Goal: Task Accomplishment & Management: Manage account settings

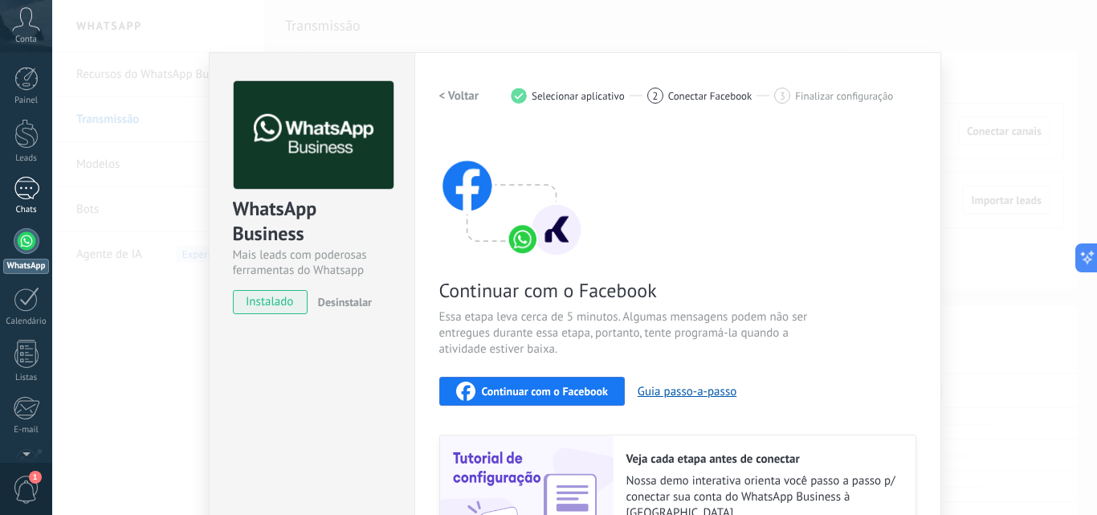
click at [25, 187] on div "1" at bounding box center [27, 188] width 26 height 23
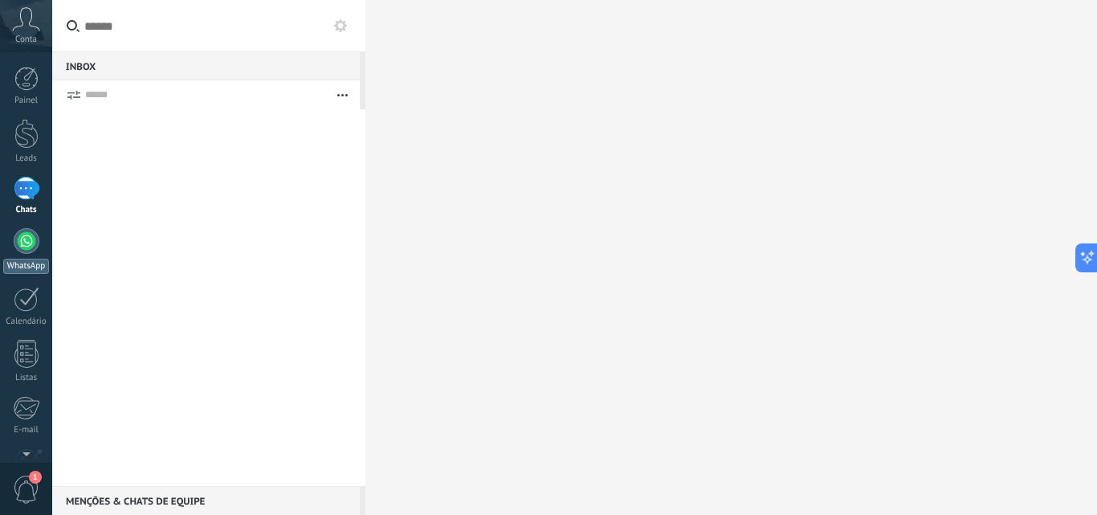
click at [22, 237] on div at bounding box center [27, 241] width 26 height 26
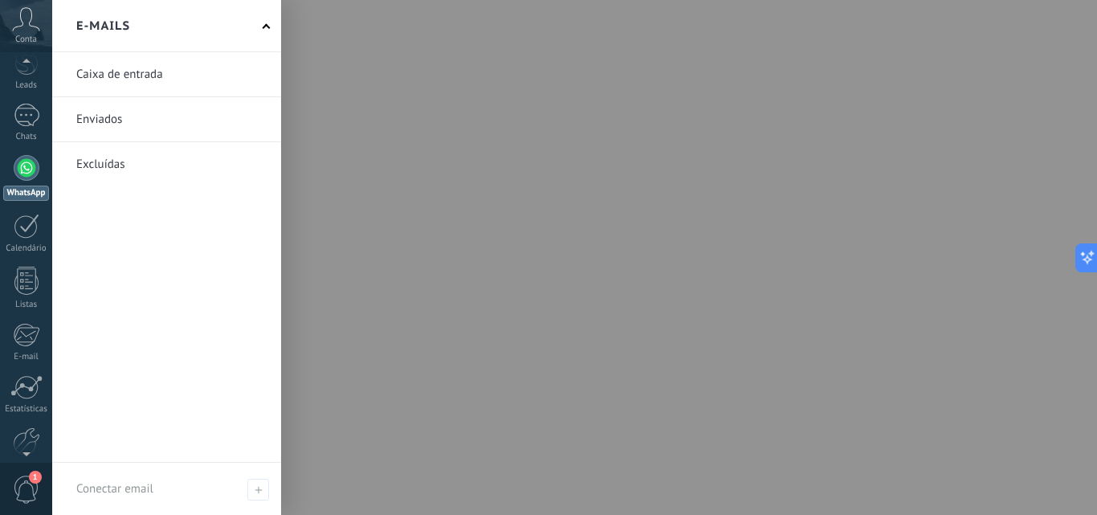
scroll to position [121, 0]
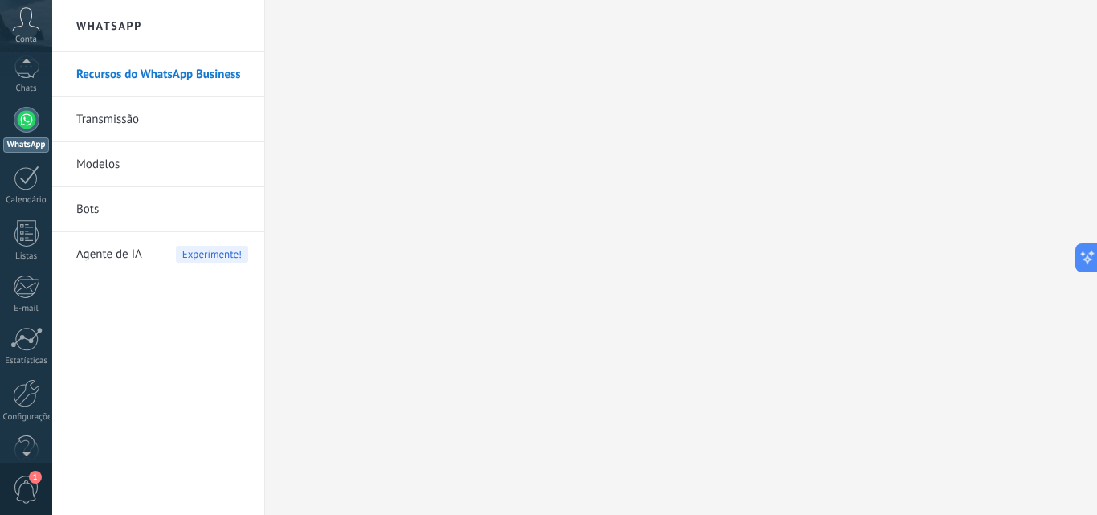
click at [26, 491] on span "1" at bounding box center [26, 489] width 27 height 28
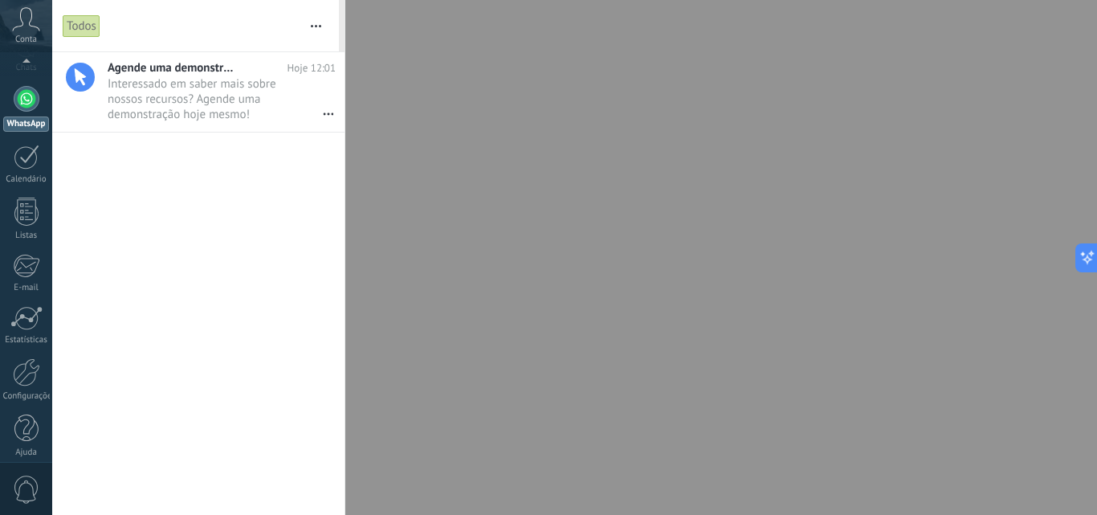
scroll to position [153, 0]
click at [28, 372] on div at bounding box center [26, 361] width 27 height 28
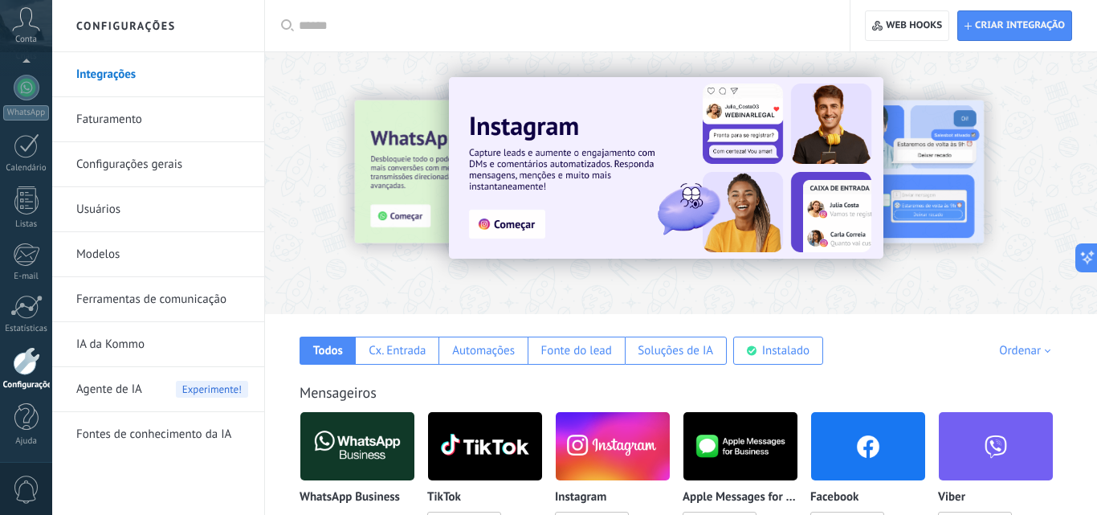
click at [134, 125] on link "Faturamento" at bounding box center [162, 119] width 172 height 45
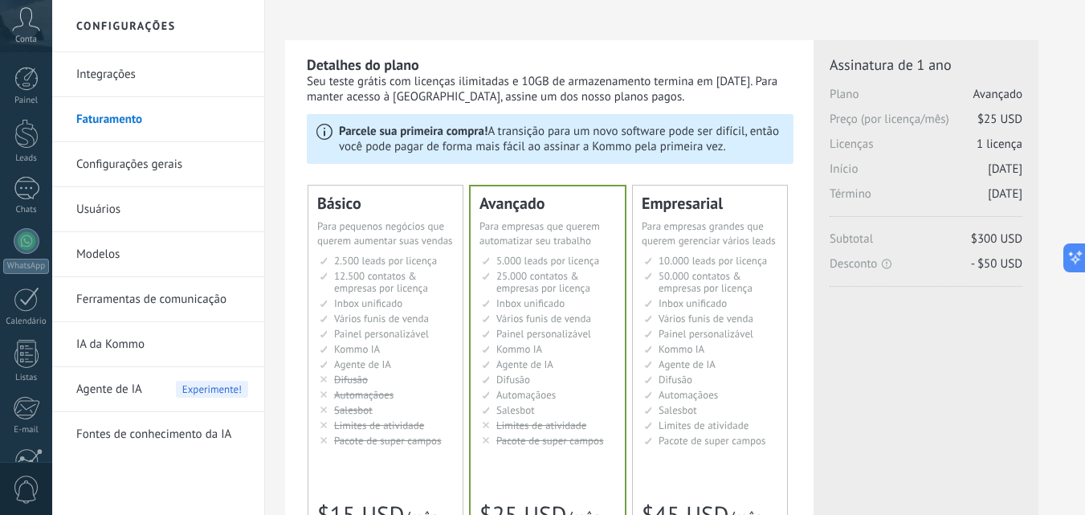
scroll to position [172, 0]
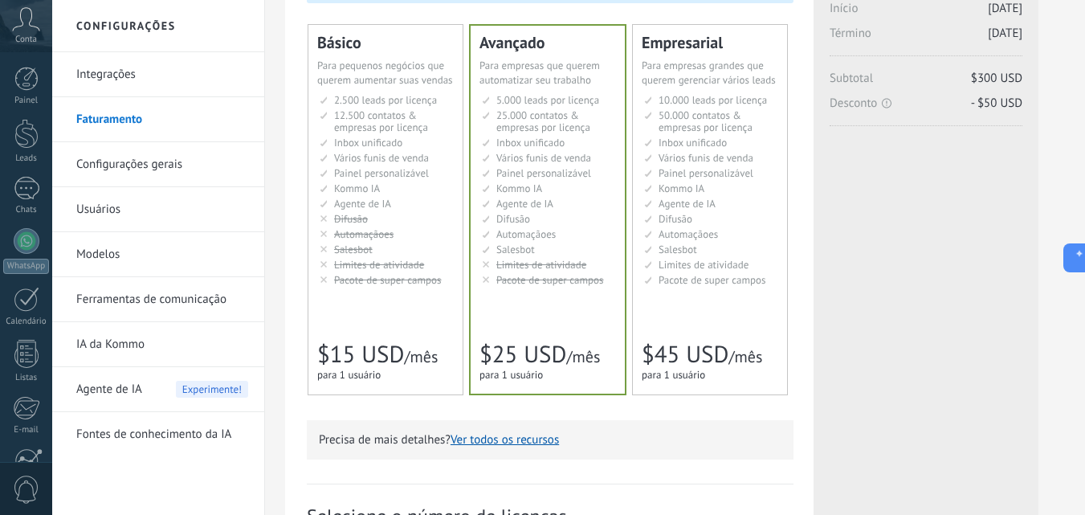
click at [423, 269] on span "Limites de atividade" at bounding box center [379, 265] width 90 height 14
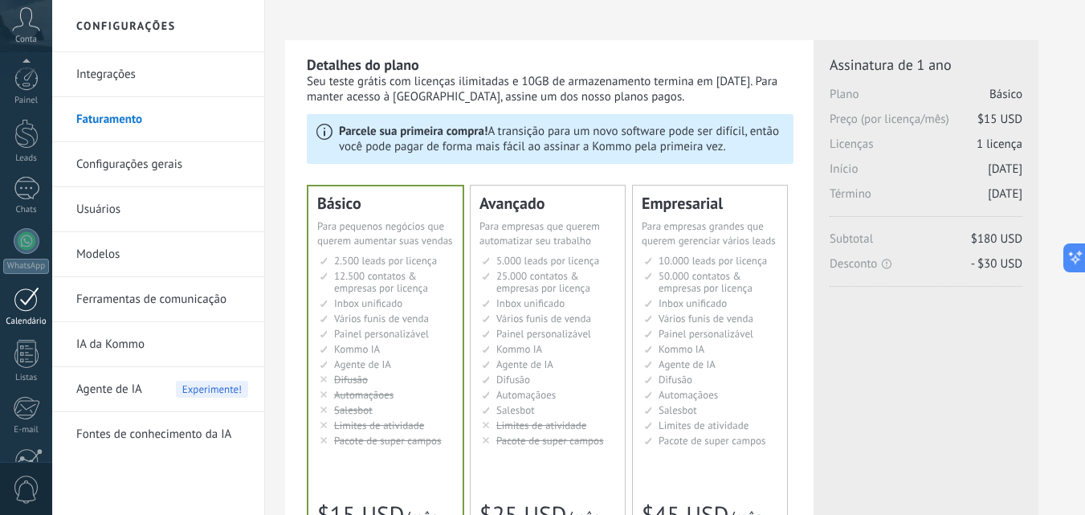
scroll to position [153, 0]
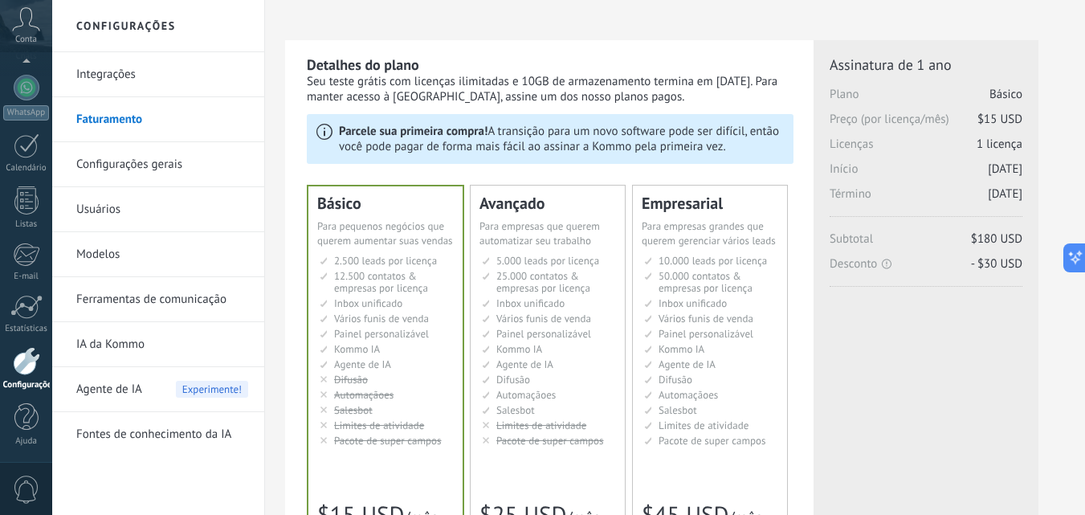
click at [122, 75] on link "Integrações" at bounding box center [162, 74] width 172 height 45
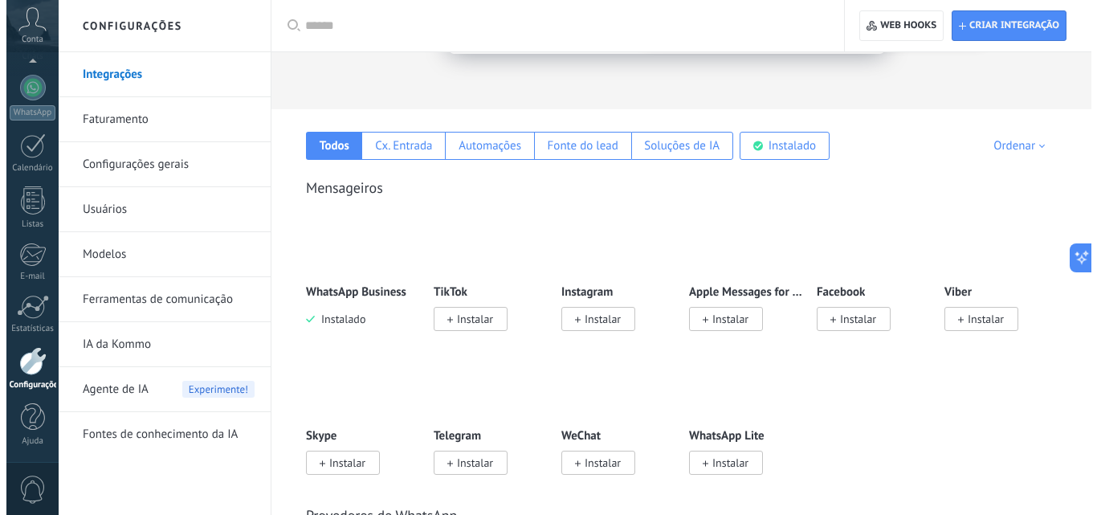
scroll to position [241, 0]
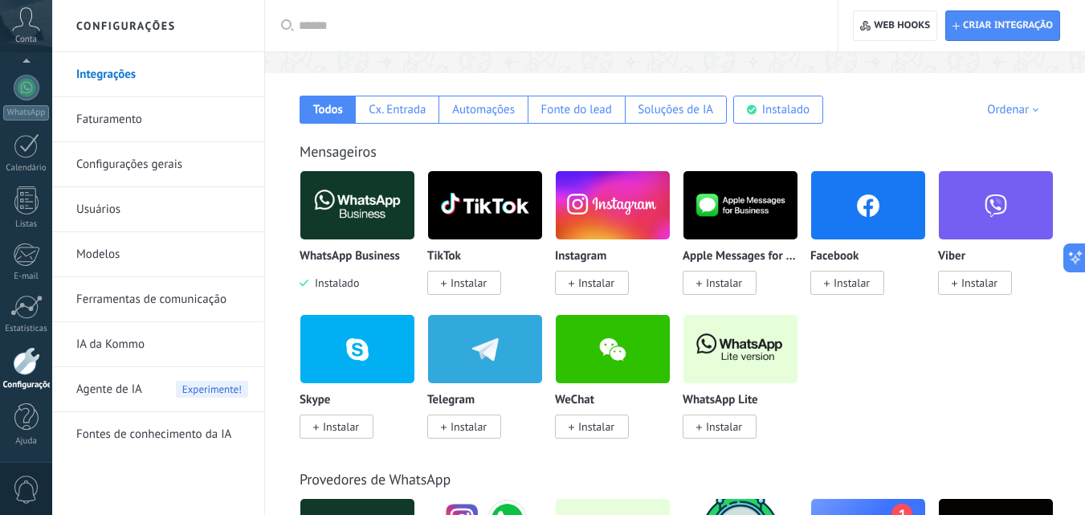
click at [371, 226] on img at bounding box center [357, 205] width 114 height 78
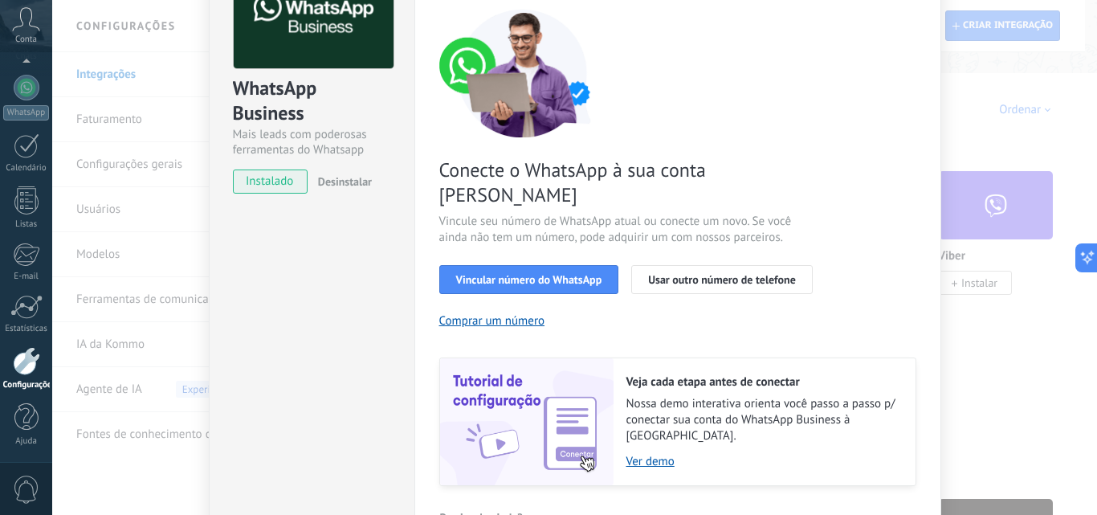
scroll to position [161, 0]
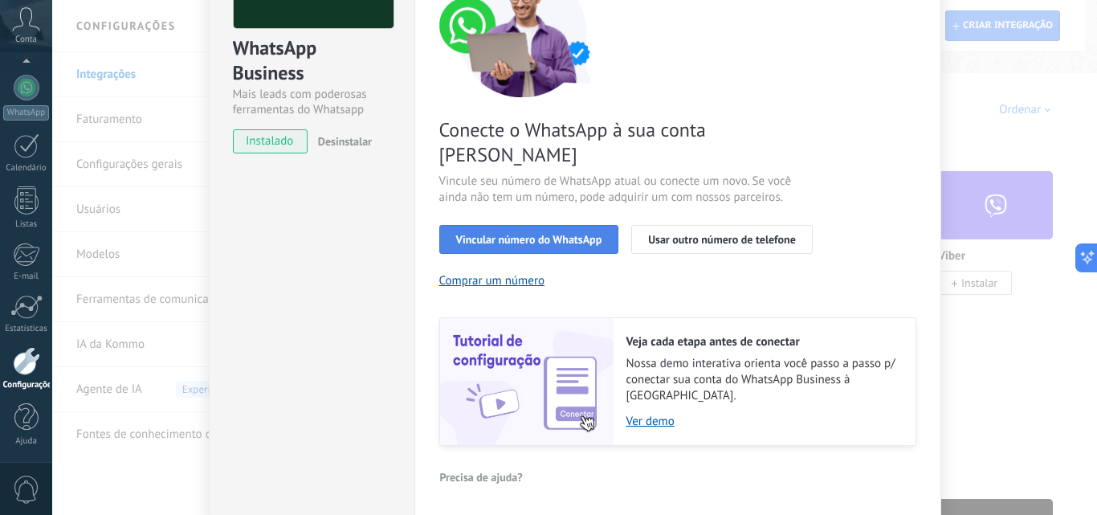
click at [535, 234] on span "Vincular número do WhatsApp" at bounding box center [529, 239] width 146 height 11
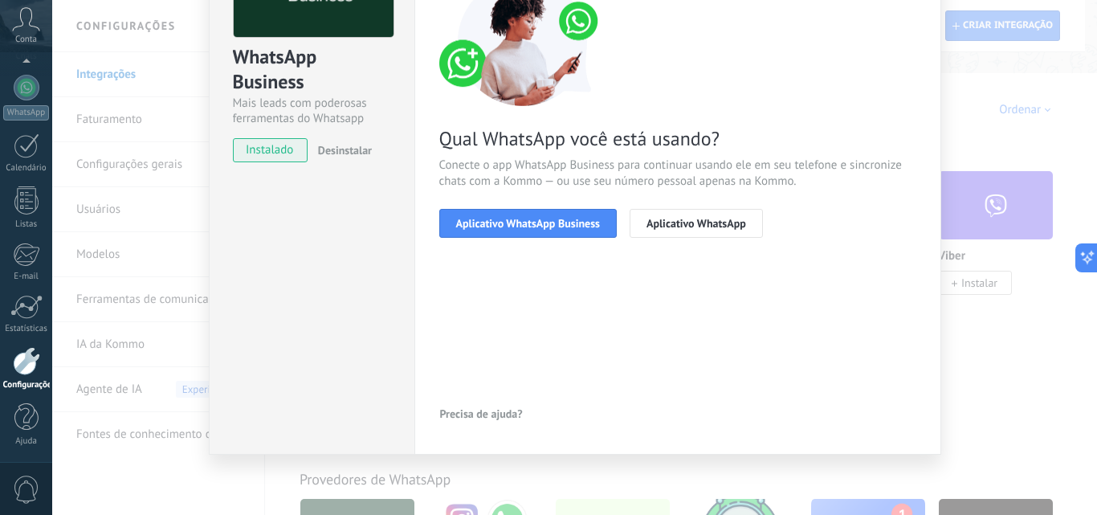
scroll to position [152, 0]
click at [532, 214] on button "Aplicativo WhatsApp Business" at bounding box center [527, 223] width 177 height 29
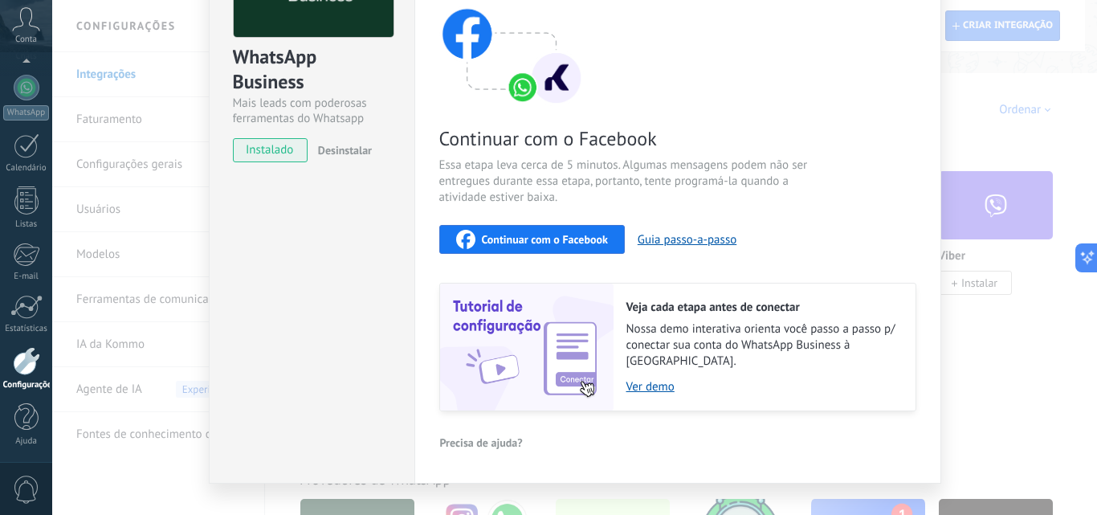
click at [531, 238] on span "Continuar com o Facebook" at bounding box center [545, 239] width 126 height 11
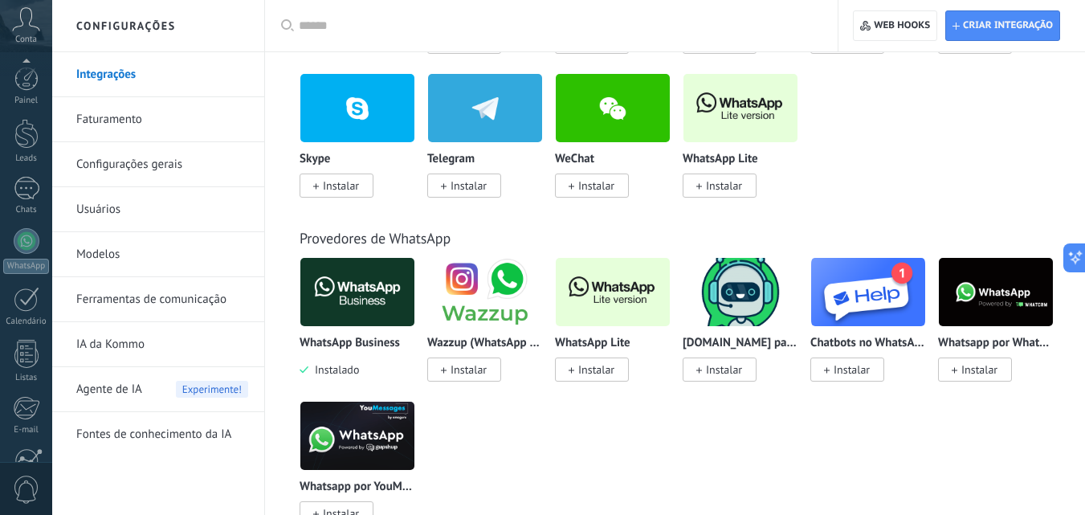
scroll to position [153, 0]
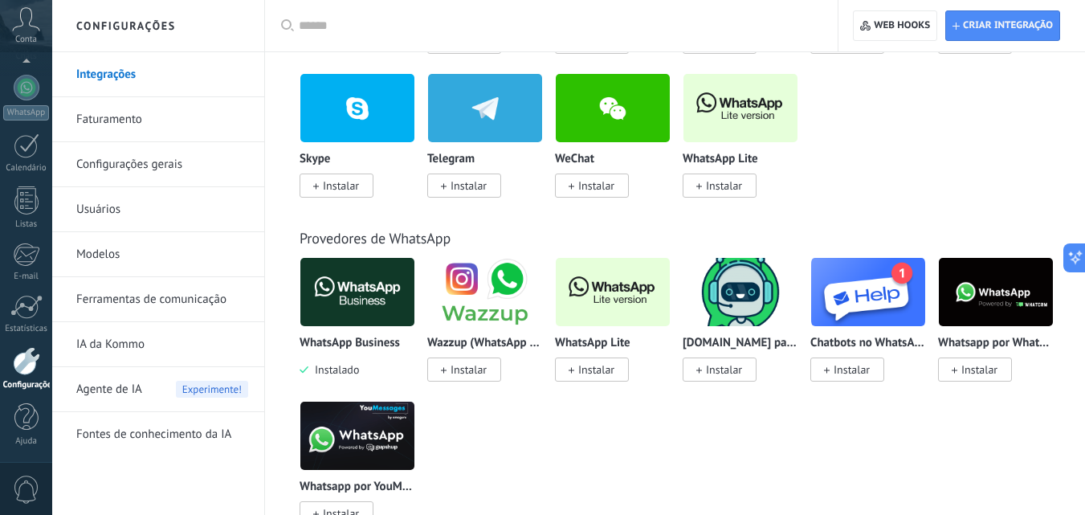
click at [22, 35] on span "Conta" at bounding box center [26, 40] width 22 height 10
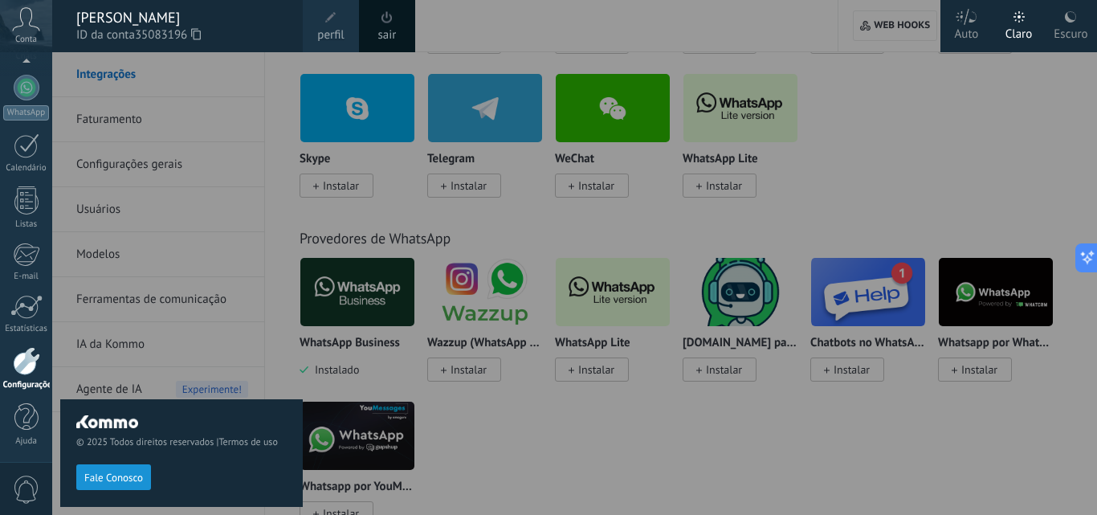
click at [332, 30] on span "perfil" at bounding box center [330, 35] width 26 height 18
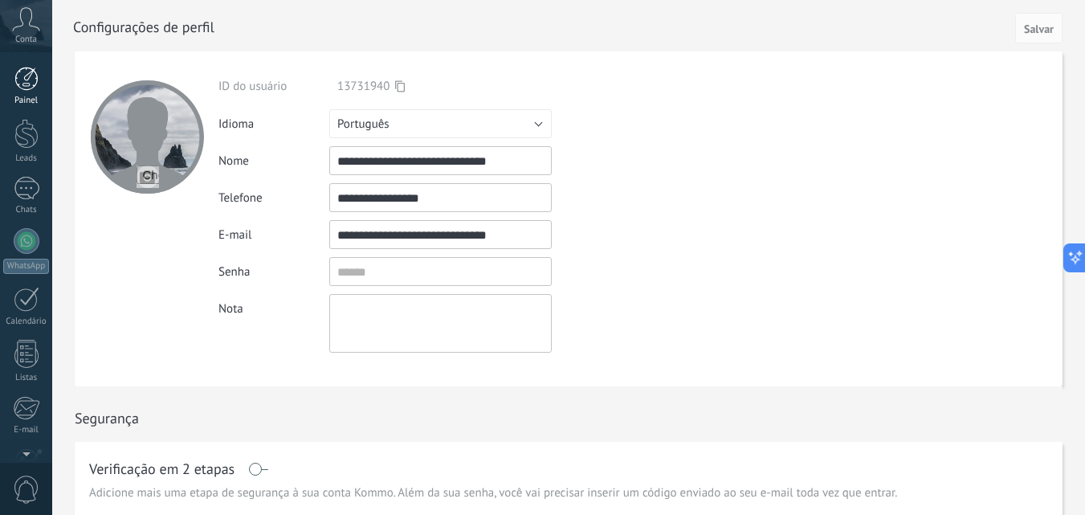
click at [26, 82] on div at bounding box center [26, 79] width 24 height 24
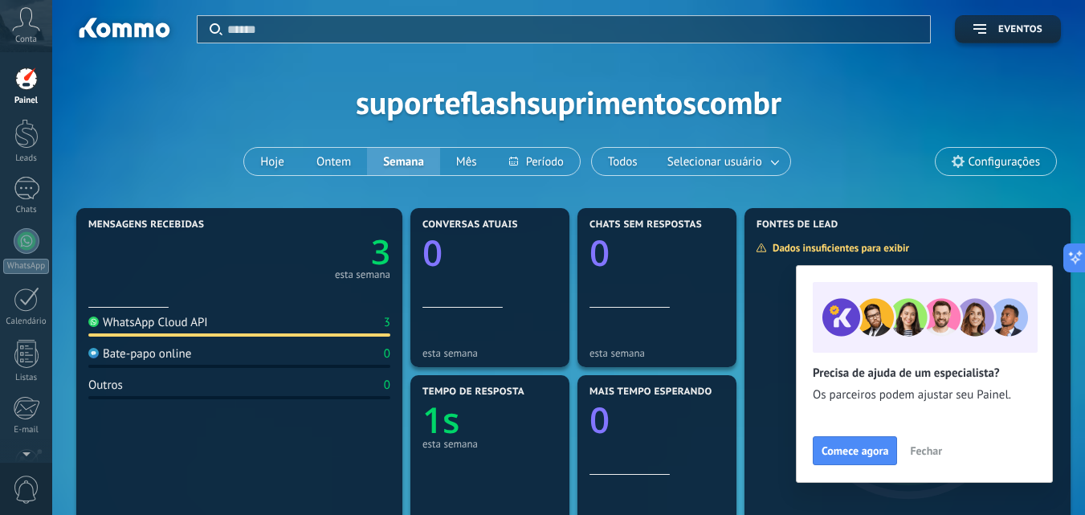
click at [193, 324] on div "WhatsApp Cloud API" at bounding box center [148, 322] width 120 height 15
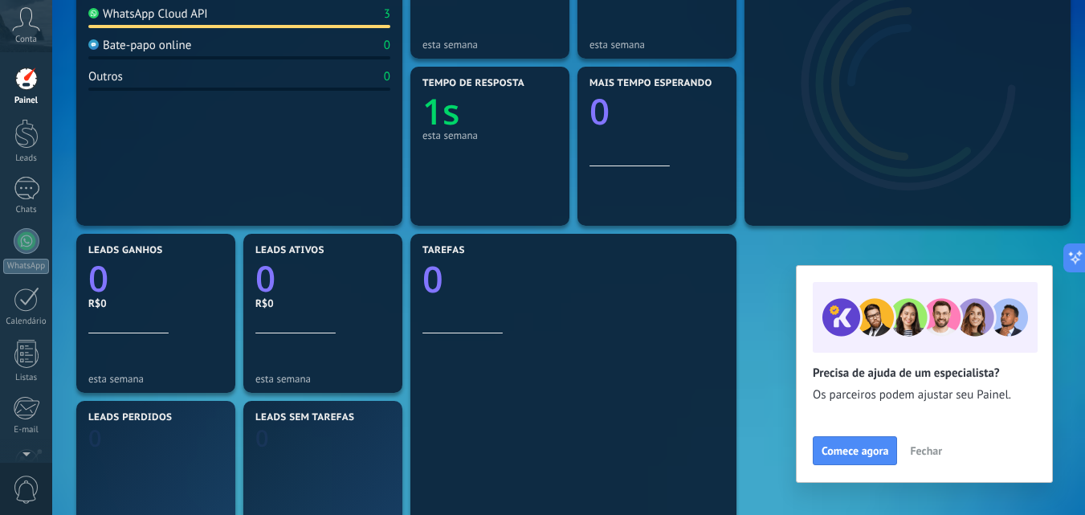
scroll to position [401, 0]
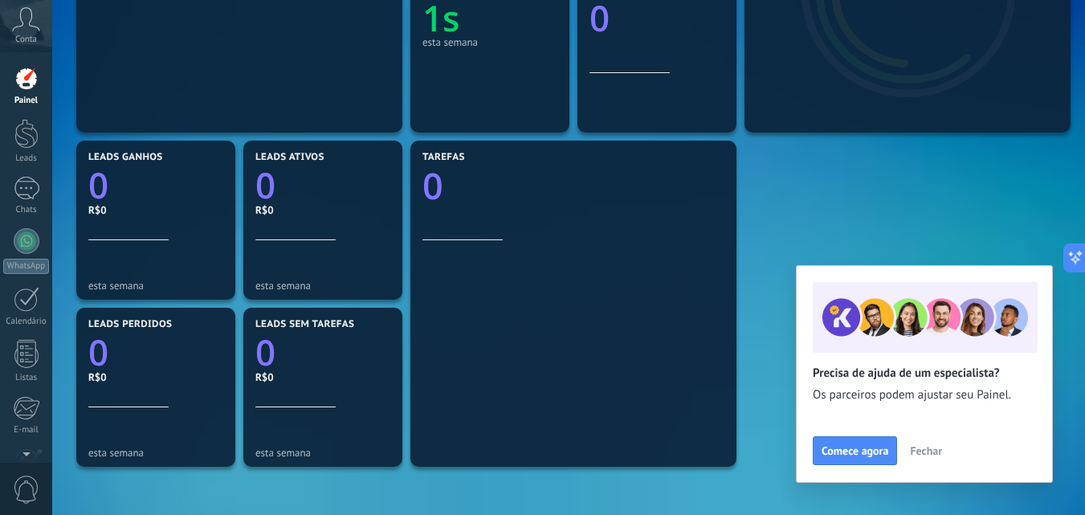
click at [927, 450] on span "Fechar" at bounding box center [926, 450] width 32 height 11
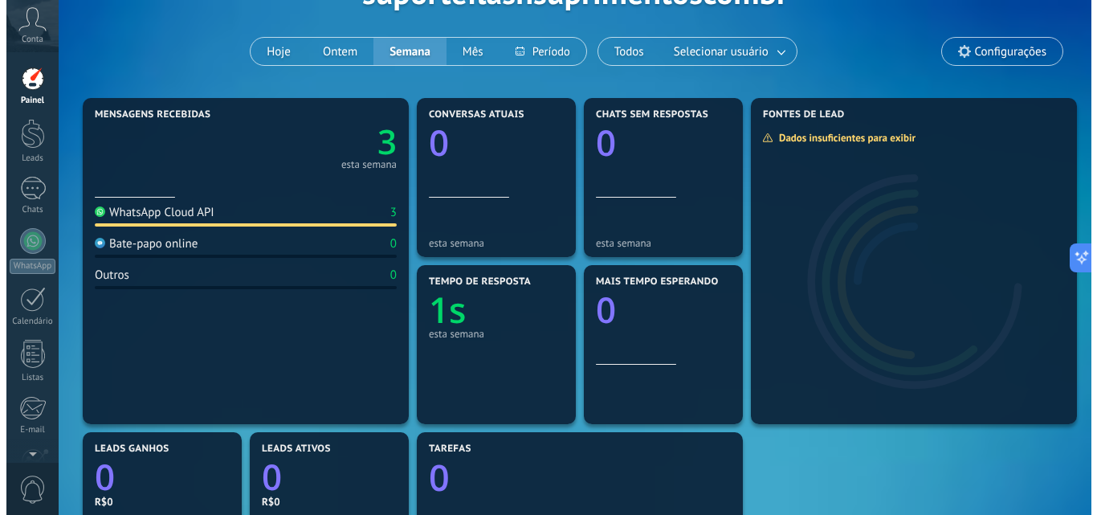
scroll to position [0, 0]
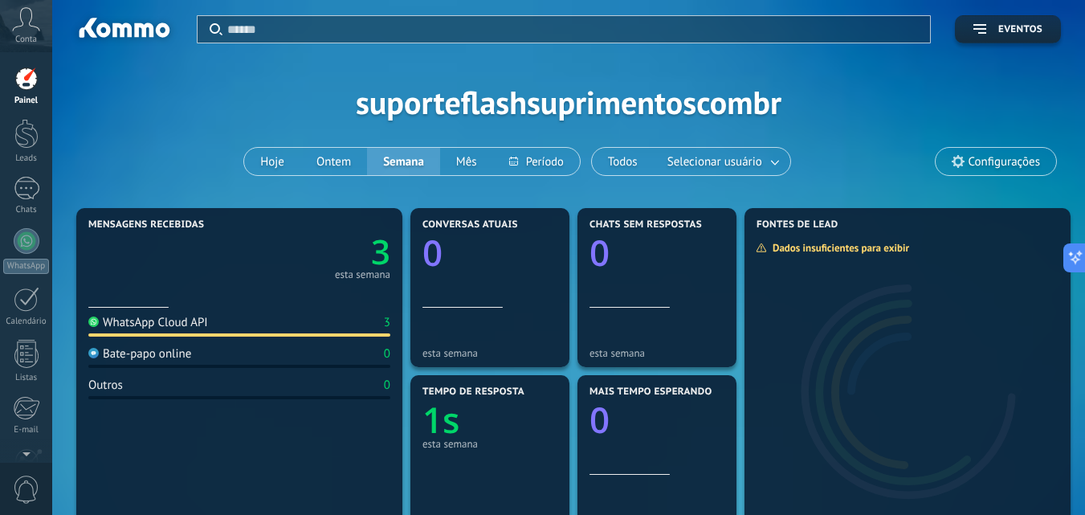
click at [986, 157] on span "Configurações" at bounding box center [1003, 162] width 71 height 14
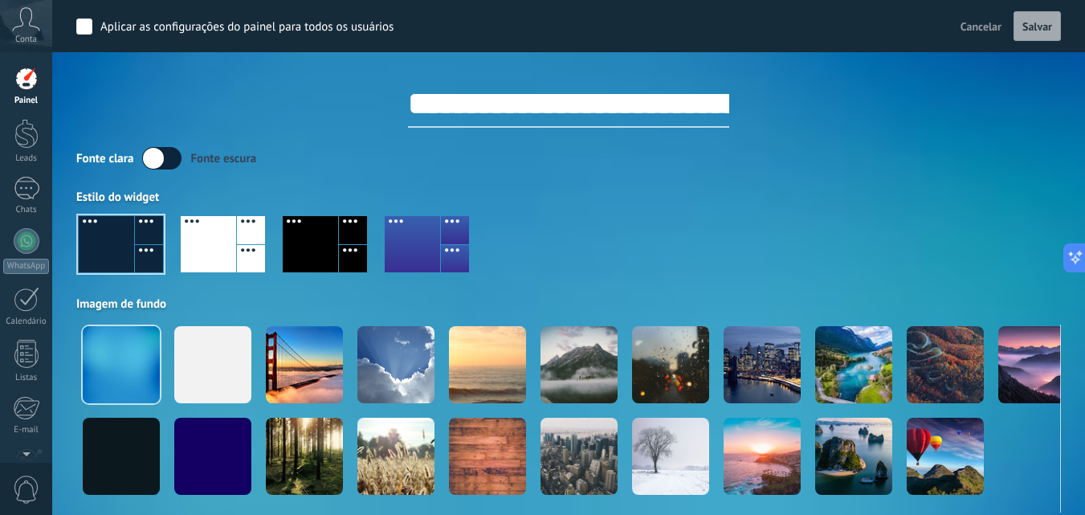
click at [22, 14] on icon at bounding box center [26, 19] width 28 height 24
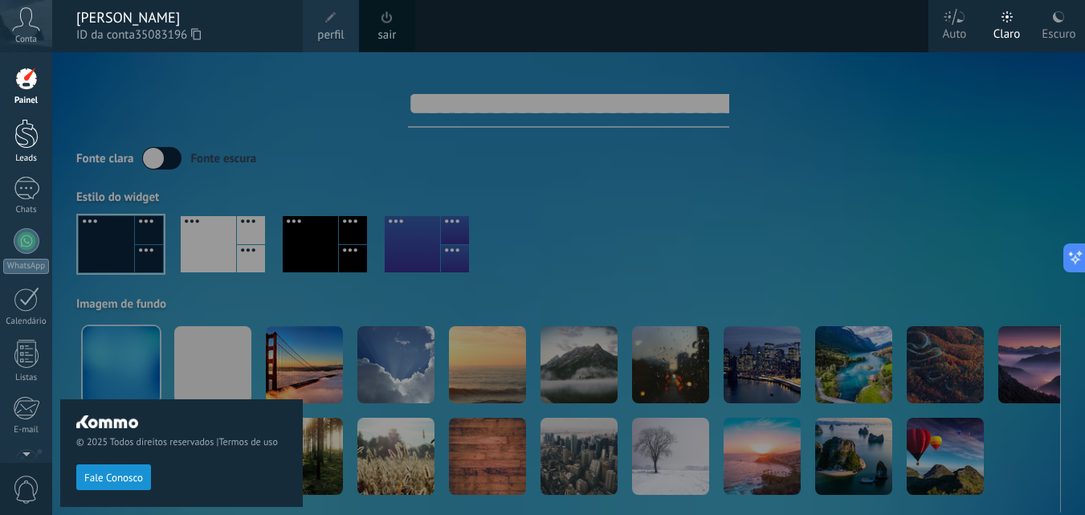
click at [25, 138] on div at bounding box center [26, 134] width 24 height 30
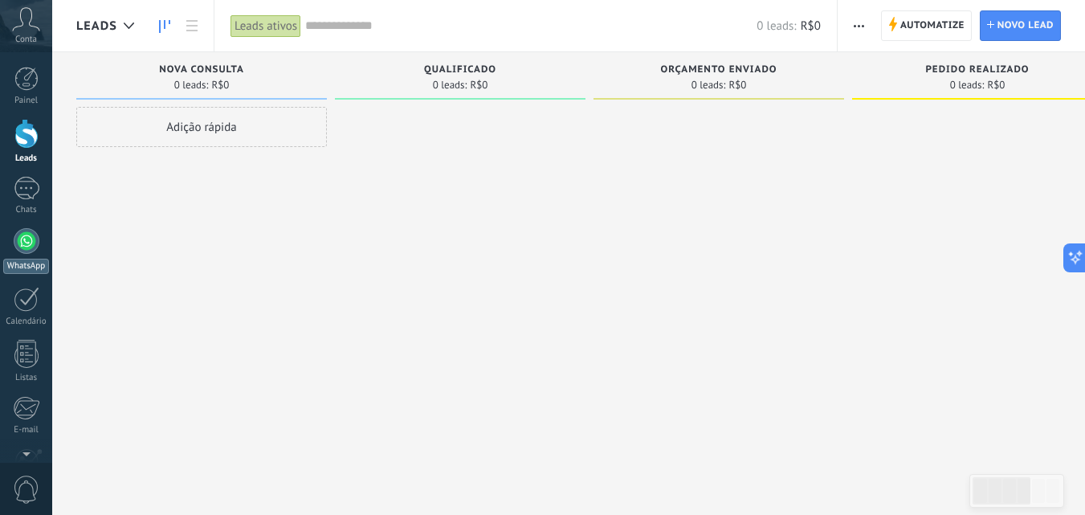
click at [23, 247] on div at bounding box center [27, 241] width 26 height 26
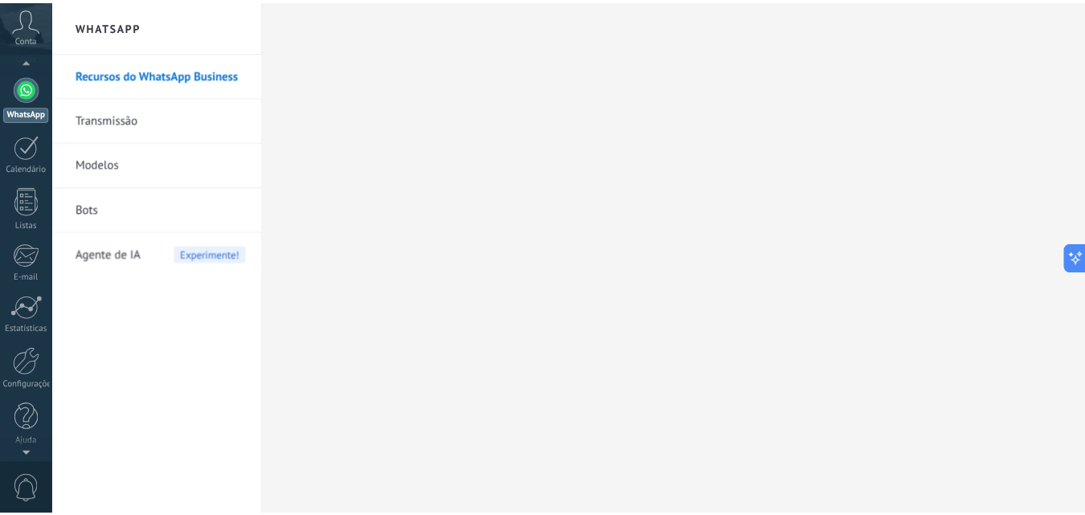
scroll to position [153, 0]
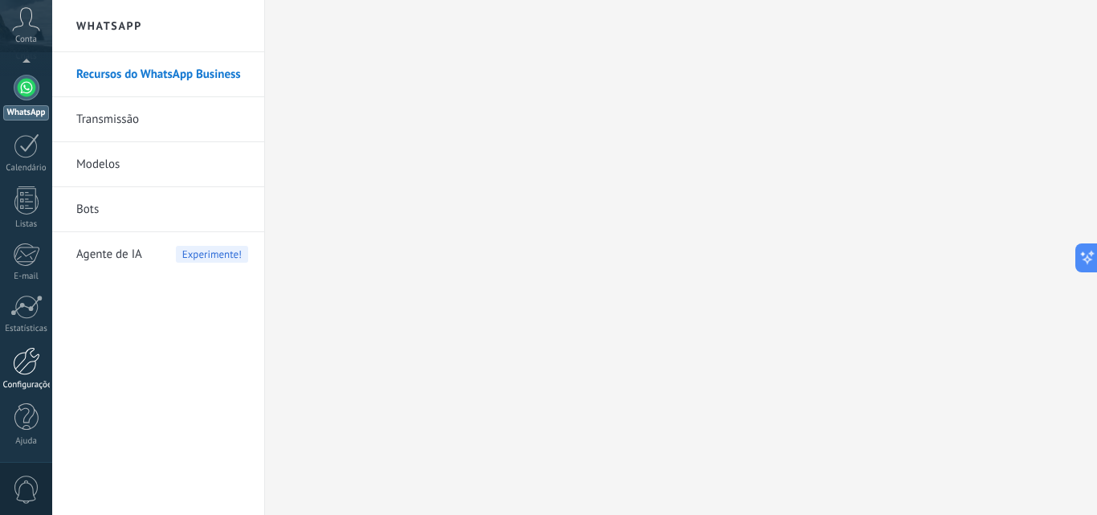
click at [22, 364] on div at bounding box center [26, 361] width 27 height 28
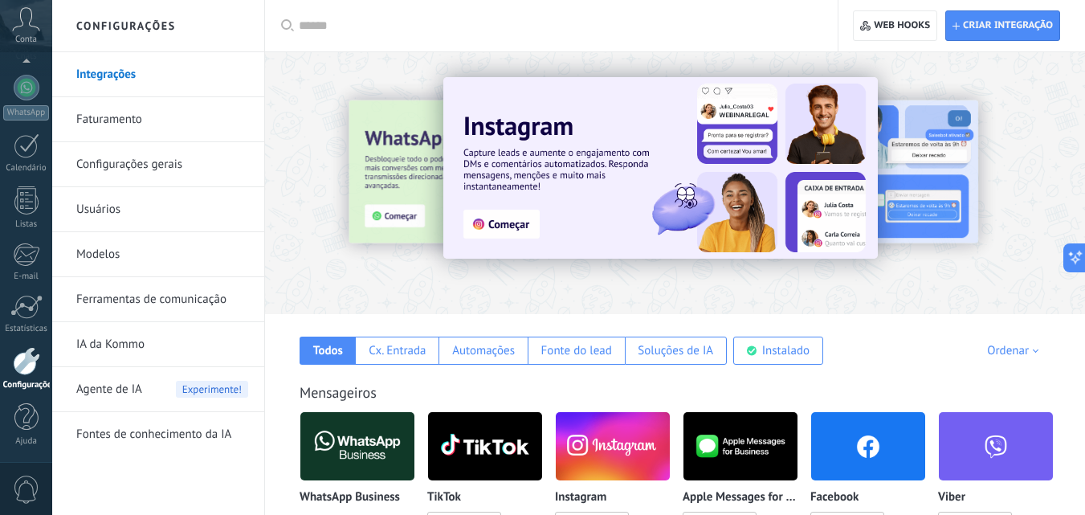
click at [123, 120] on link "Faturamento" at bounding box center [162, 119] width 172 height 45
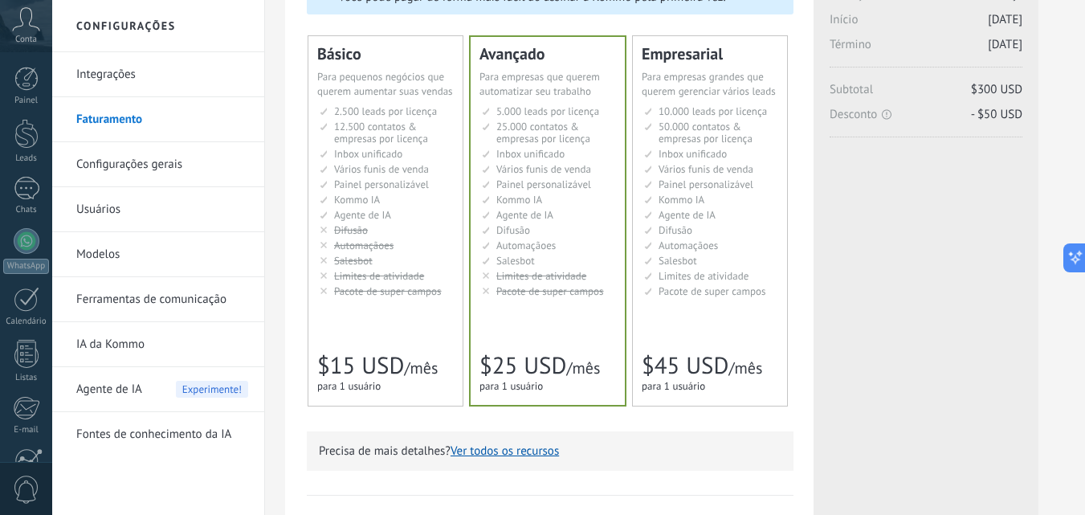
click at [395, 216] on li "AI-агент AI agent Agente de IA AI agent Agente de IA Agen AI AI Temsilcisi" at bounding box center [387, 215] width 134 height 12
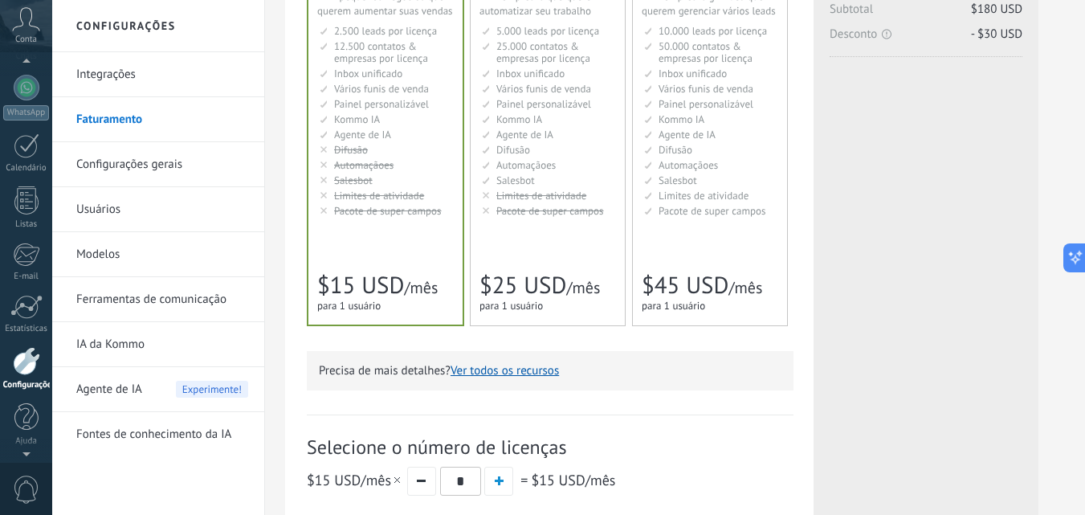
scroll to position [115, 0]
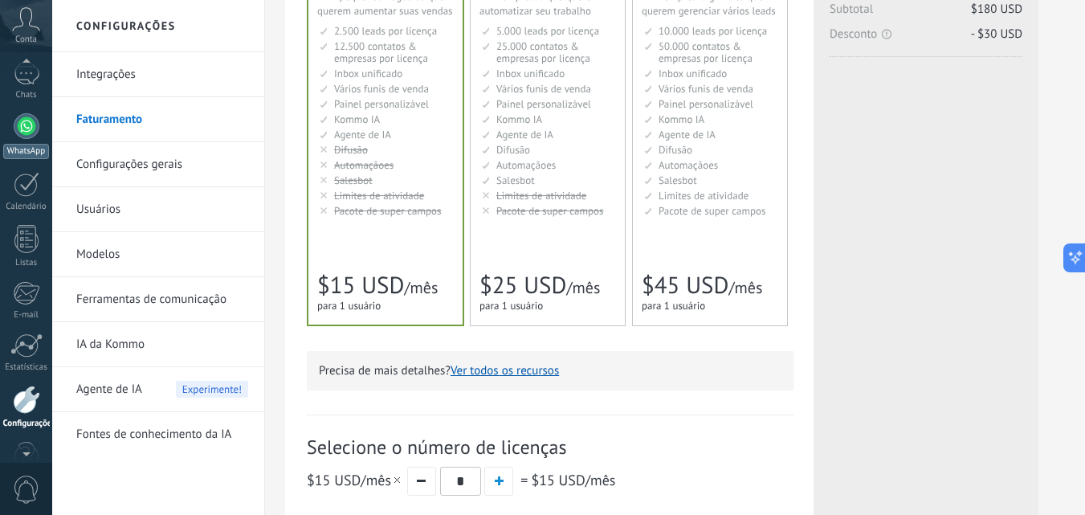
click at [24, 128] on div at bounding box center [27, 126] width 26 height 26
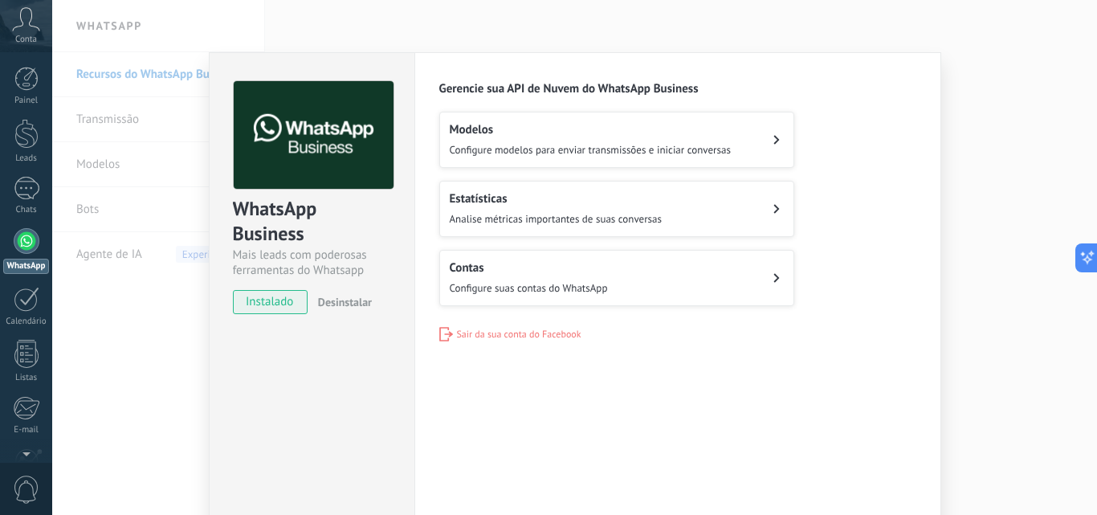
click at [612, 275] on button "Contas Configure suas contas do WhatsApp" at bounding box center [616, 278] width 355 height 56
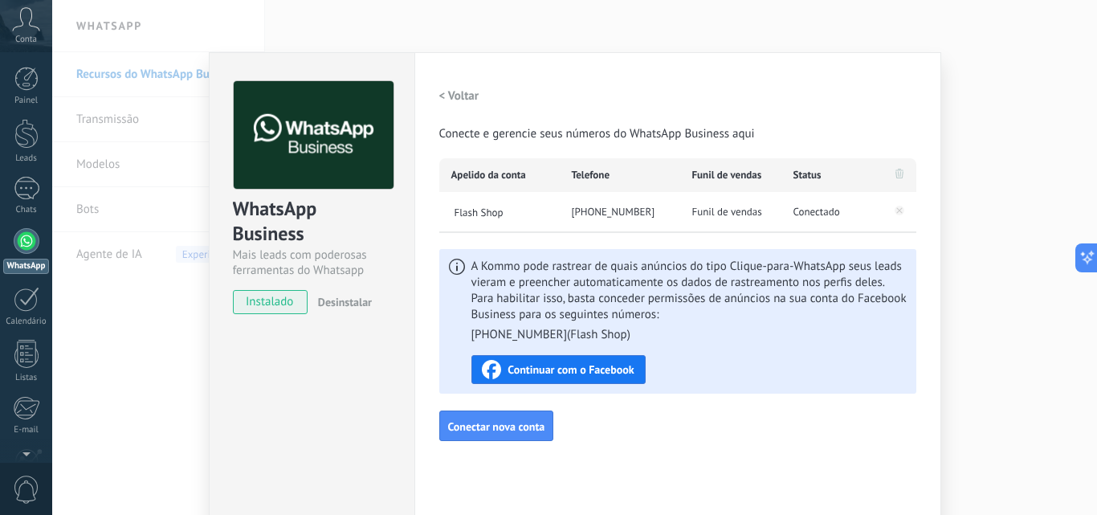
click at [616, 367] on span "Continuar com o Facebook" at bounding box center [570, 369] width 126 height 11
click at [1006, 332] on div "WhatsApp Business Mais leads com poderosas ferramentas do Whatsapp instalado De…" at bounding box center [574, 257] width 1044 height 515
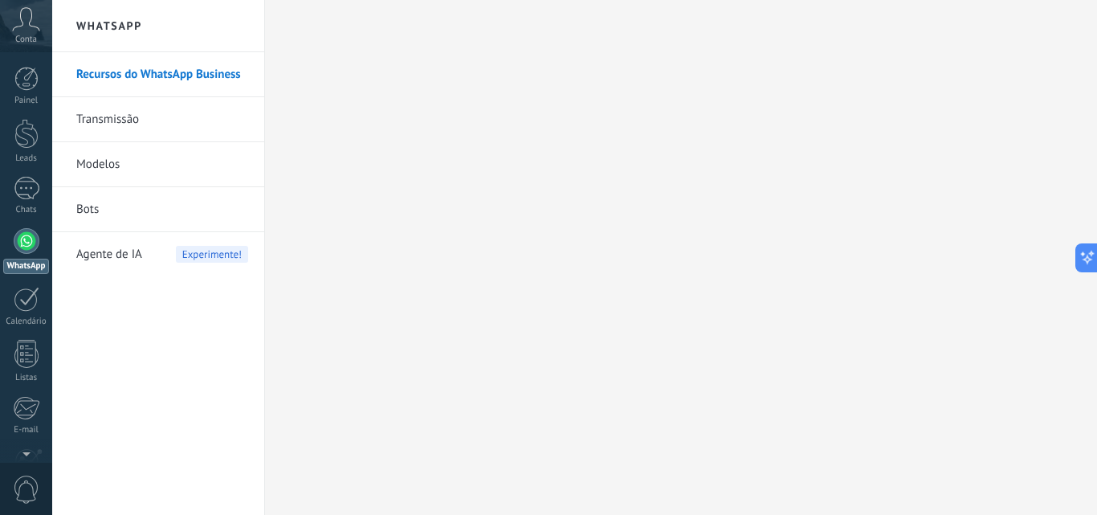
click at [128, 124] on link "Transmissão" at bounding box center [162, 119] width 172 height 45
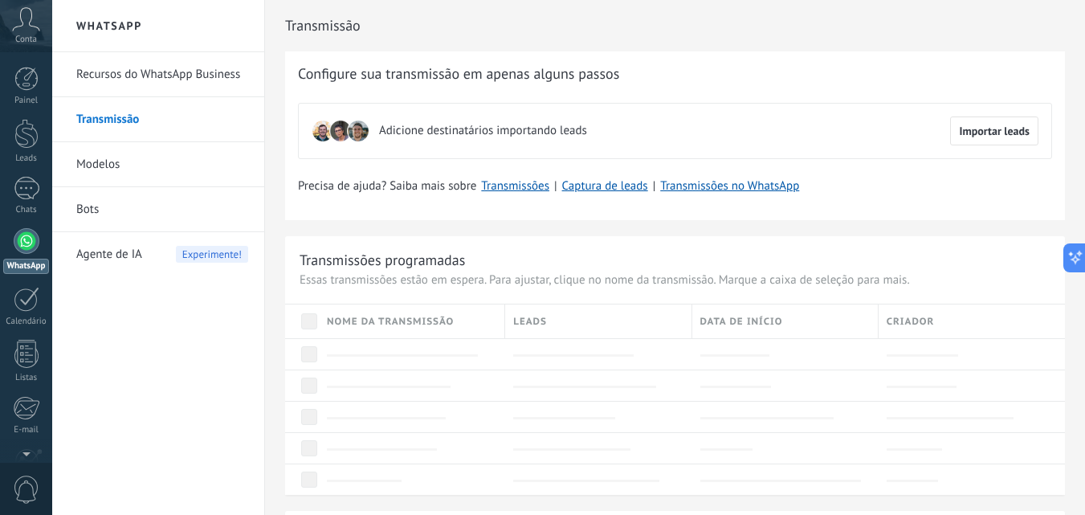
click at [159, 71] on link "Recursos do WhatsApp Business" at bounding box center [162, 74] width 172 height 45
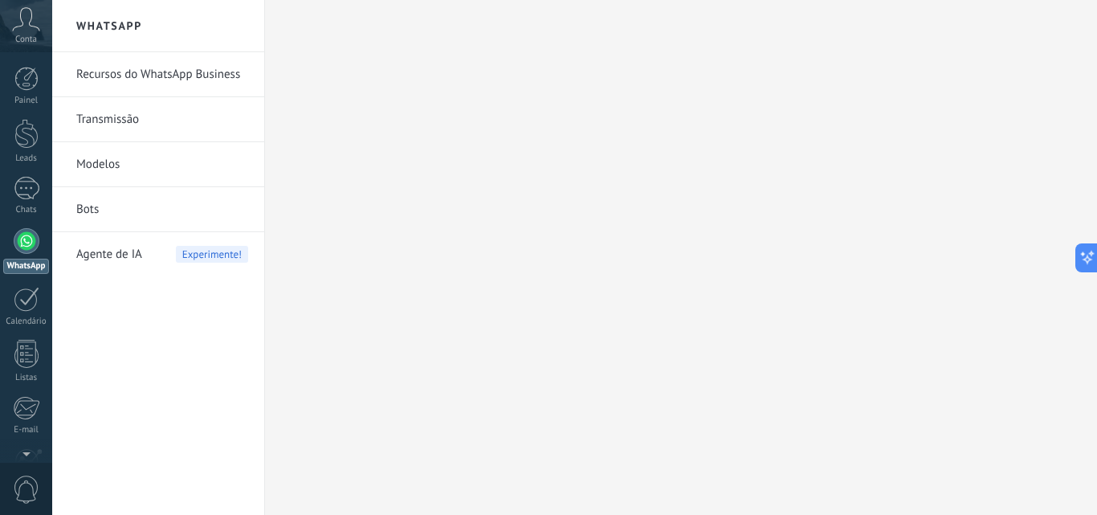
click at [207, 71] on link "Recursos do WhatsApp Business" at bounding box center [162, 74] width 172 height 45
click at [169, 79] on link "Recursos do WhatsApp Business" at bounding box center [162, 74] width 172 height 45
click at [116, 119] on link "Transmissão" at bounding box center [162, 119] width 172 height 45
click at [161, 76] on link "Recursos do WhatsApp Business" at bounding box center [162, 74] width 172 height 45
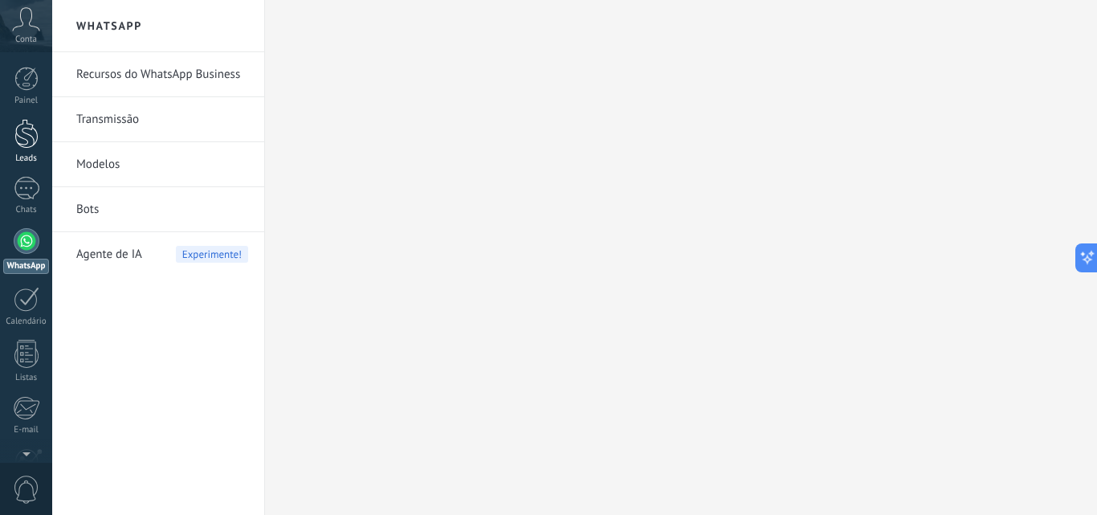
click at [29, 137] on div at bounding box center [26, 134] width 24 height 30
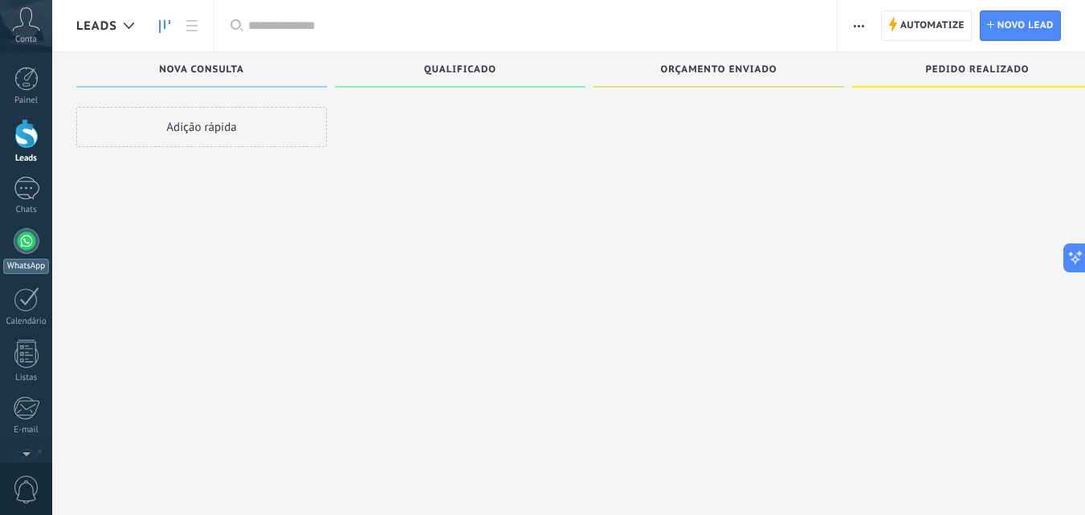
click at [26, 232] on div at bounding box center [27, 241] width 26 height 26
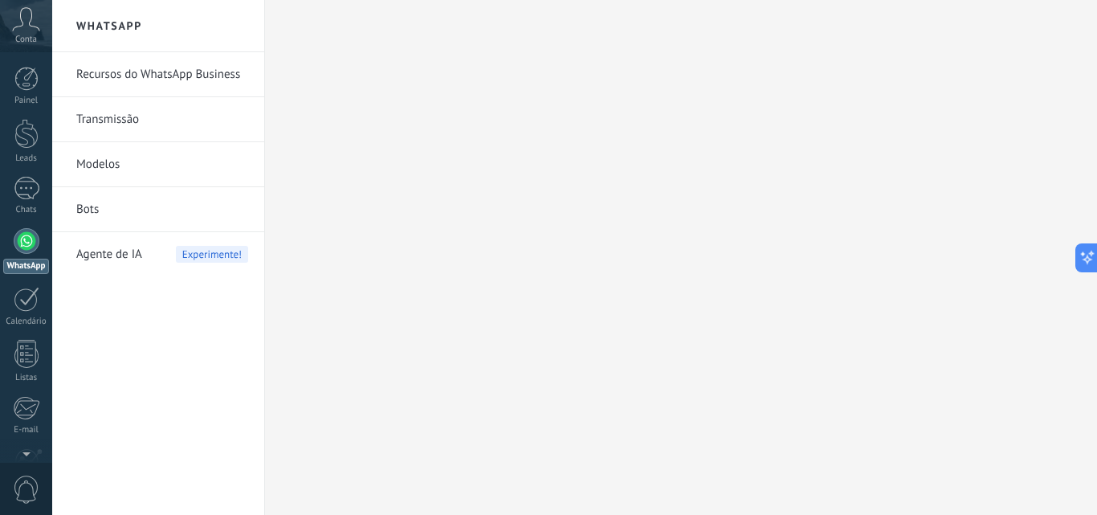
click at [21, 236] on div at bounding box center [27, 241] width 26 height 26
click at [213, 80] on link "Recursos do WhatsApp Business" at bounding box center [162, 74] width 172 height 45
click at [222, 79] on link "Recursos do WhatsApp Business" at bounding box center [162, 74] width 172 height 45
click at [136, 122] on link "Transmissão" at bounding box center [162, 119] width 172 height 45
click at [188, 79] on link "Recursos do WhatsApp Business" at bounding box center [162, 74] width 172 height 45
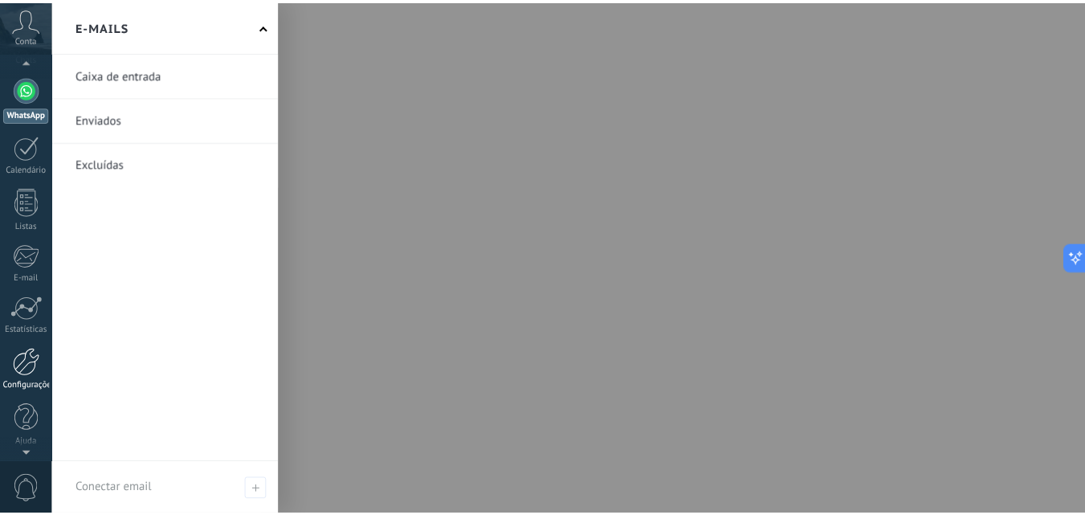
scroll to position [153, 0]
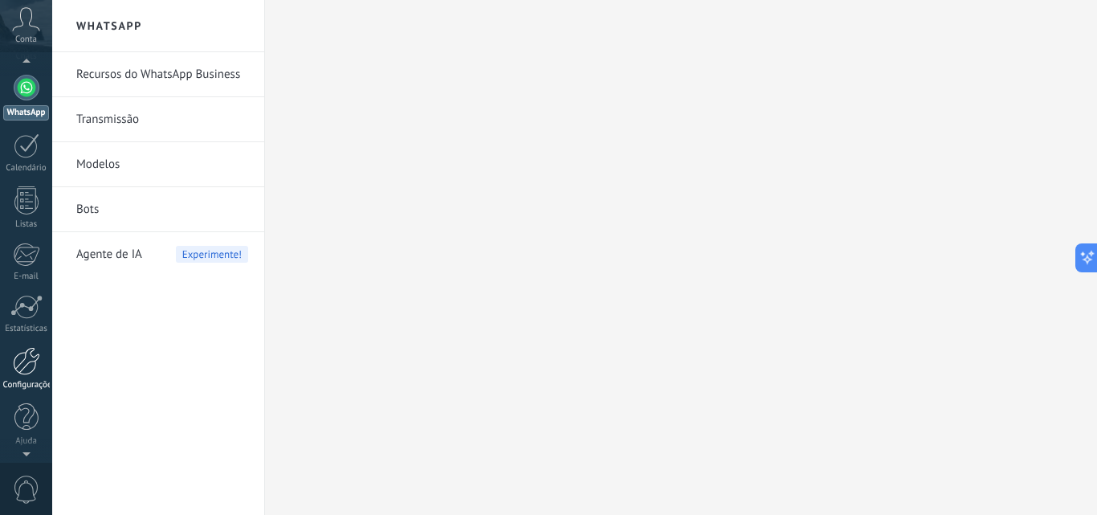
click at [26, 366] on div at bounding box center [26, 361] width 27 height 28
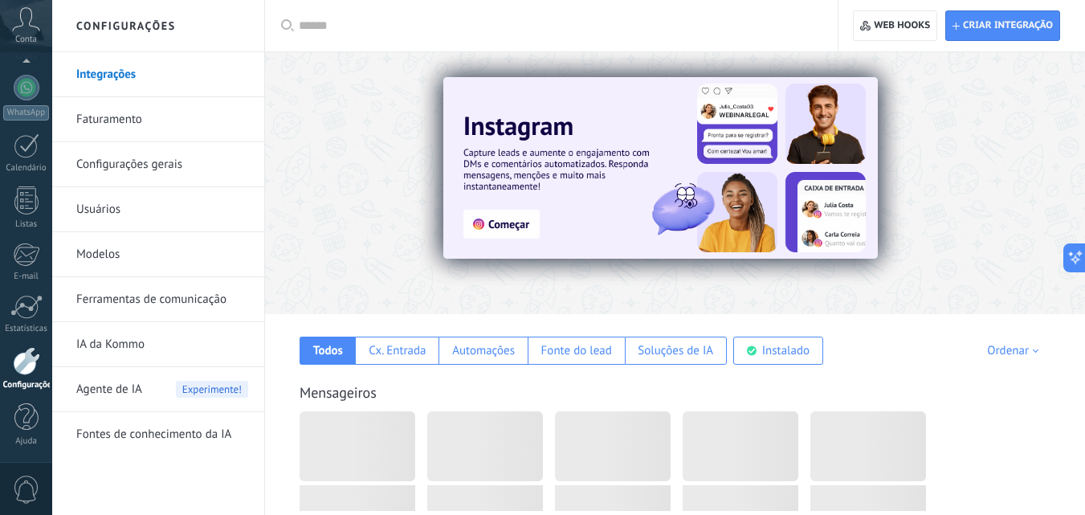
click at [121, 165] on link "Configurações gerais" at bounding box center [162, 164] width 172 height 45
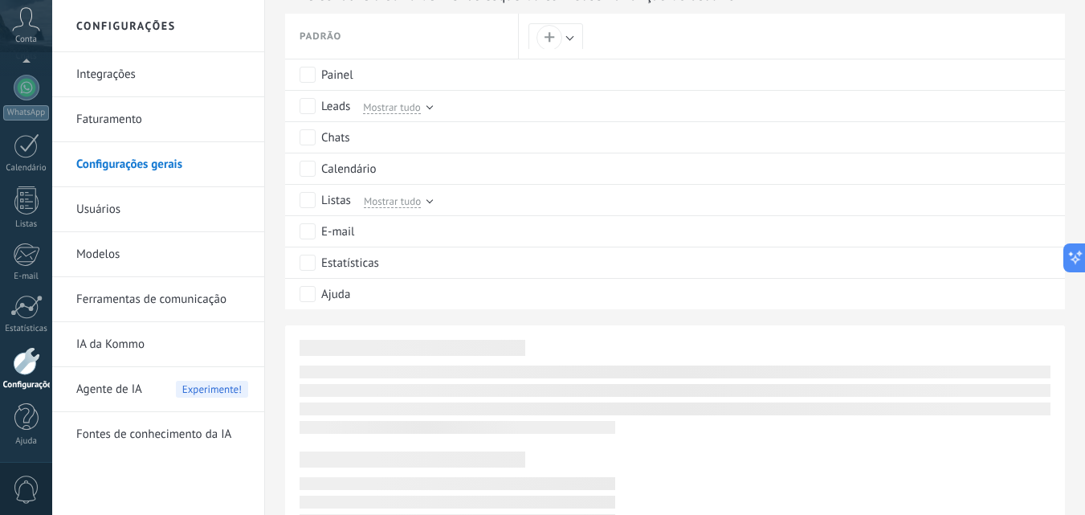
scroll to position [722, 0]
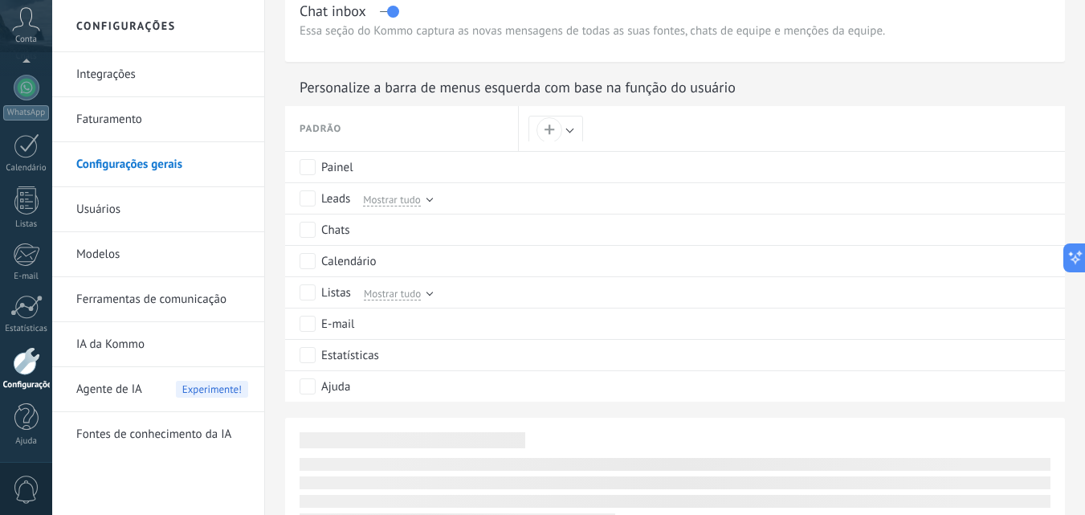
click at [119, 206] on link "Usuários" at bounding box center [162, 209] width 172 height 45
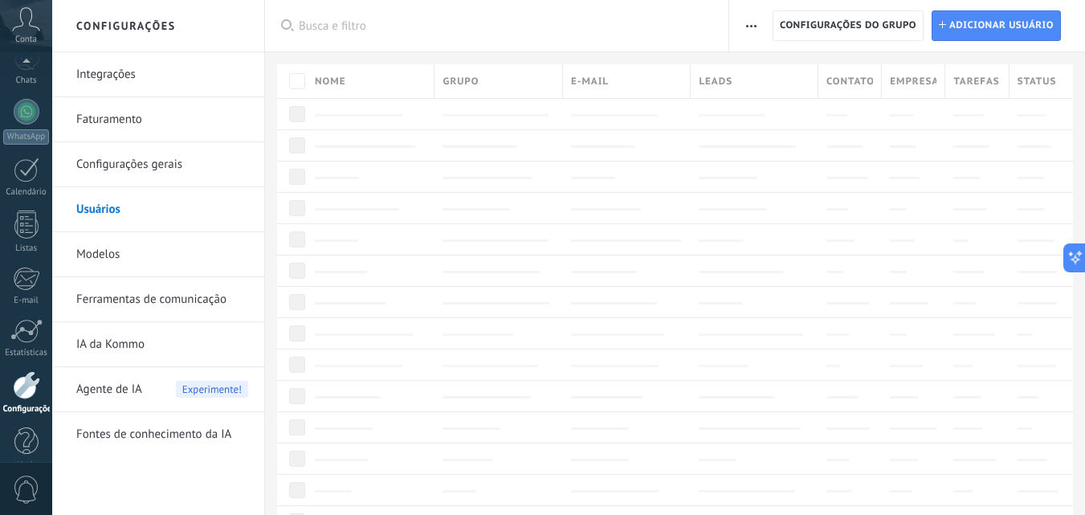
scroll to position [153, 0]
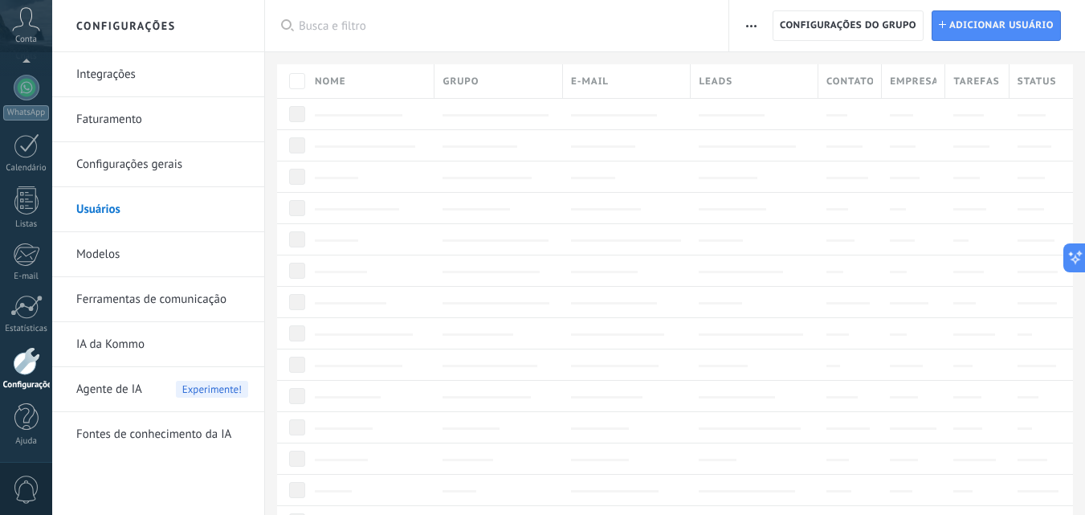
click at [118, 76] on link "Integrações" at bounding box center [162, 74] width 172 height 45
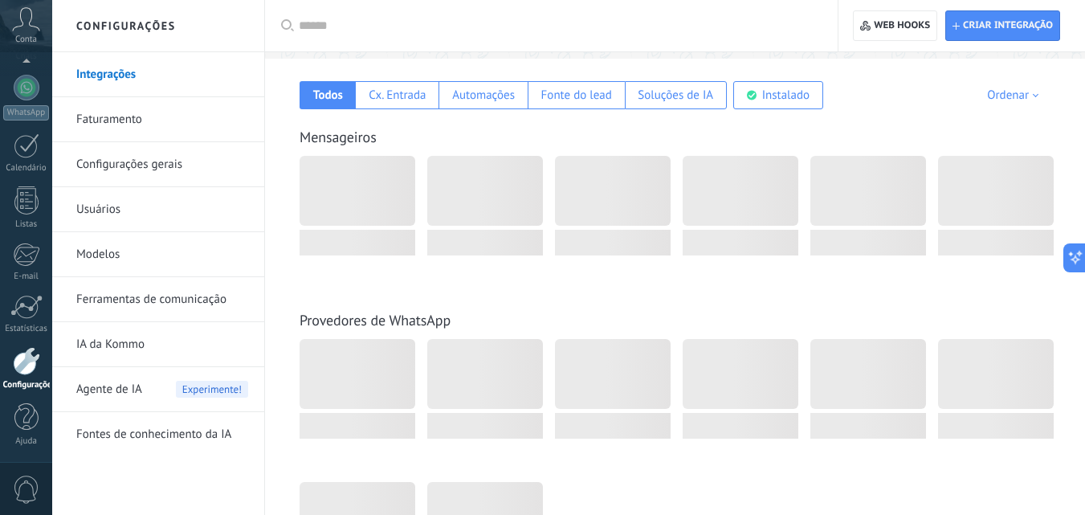
scroll to position [321, 0]
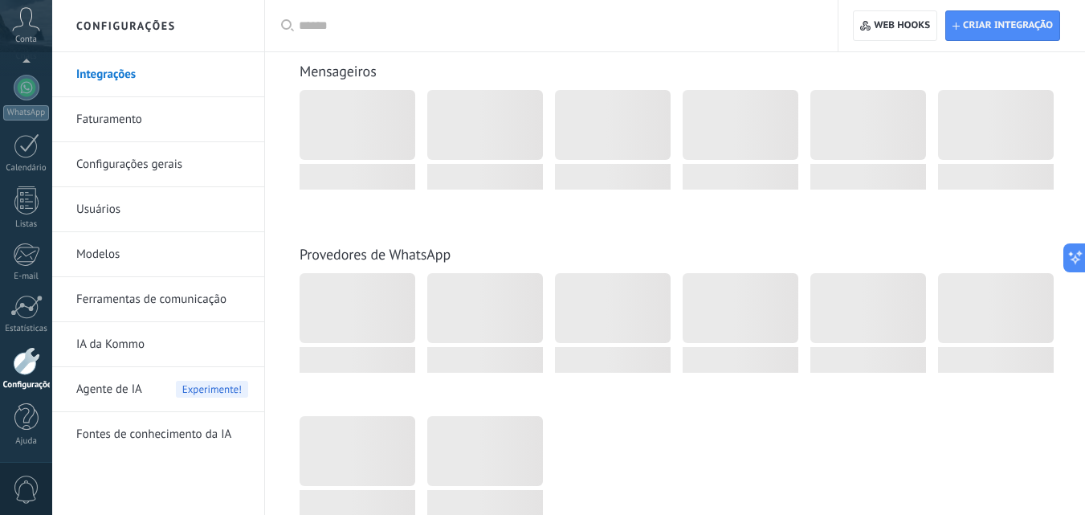
click at [348, 116] on div at bounding box center [357, 125] width 116 height 70
click at [135, 113] on link "Faturamento" at bounding box center [162, 119] width 172 height 45
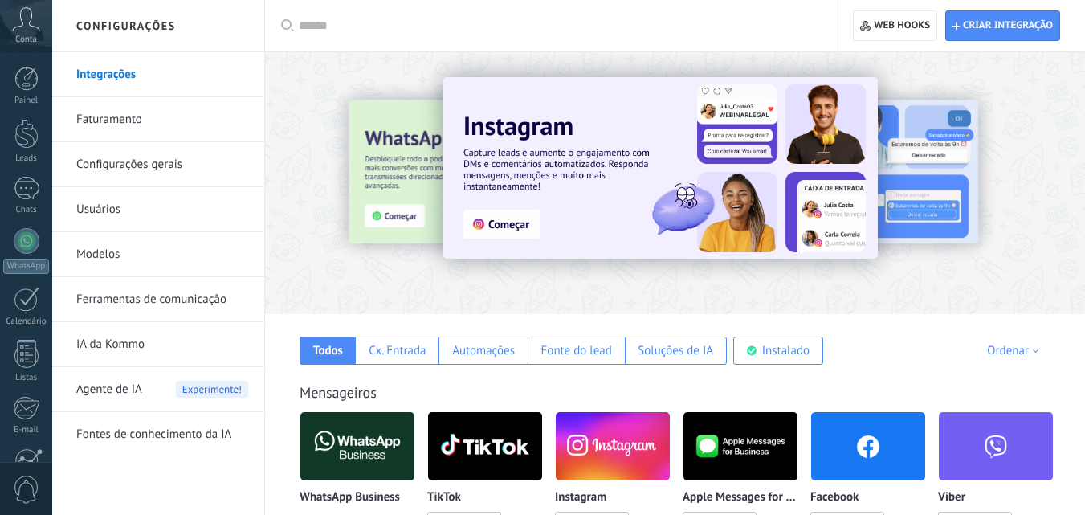
click at [401, 193] on div at bounding box center [282, 182] width 352 height 144
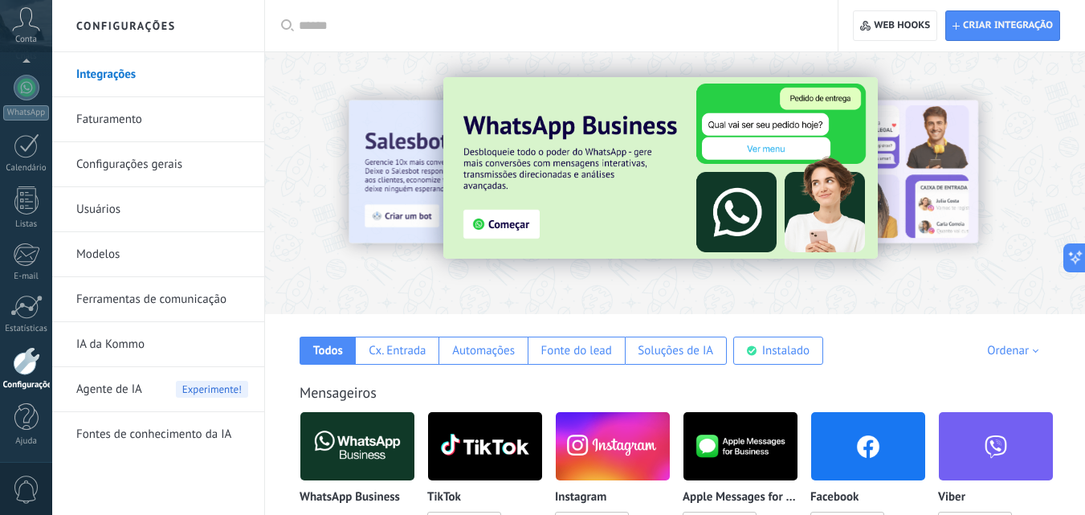
click at [520, 220] on img at bounding box center [660, 167] width 434 height 181
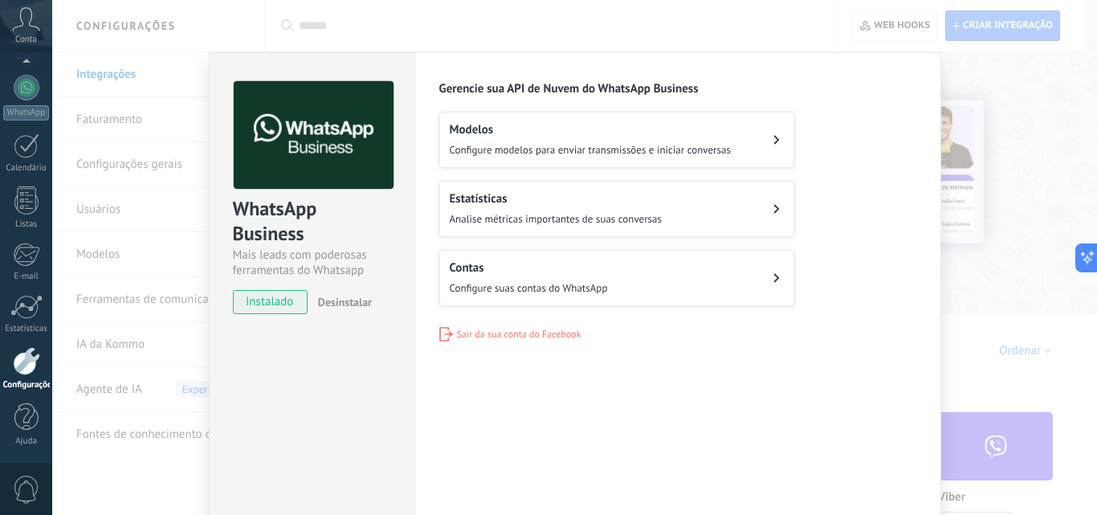
click at [603, 132] on h2 "Modelos" at bounding box center [590, 129] width 281 height 15
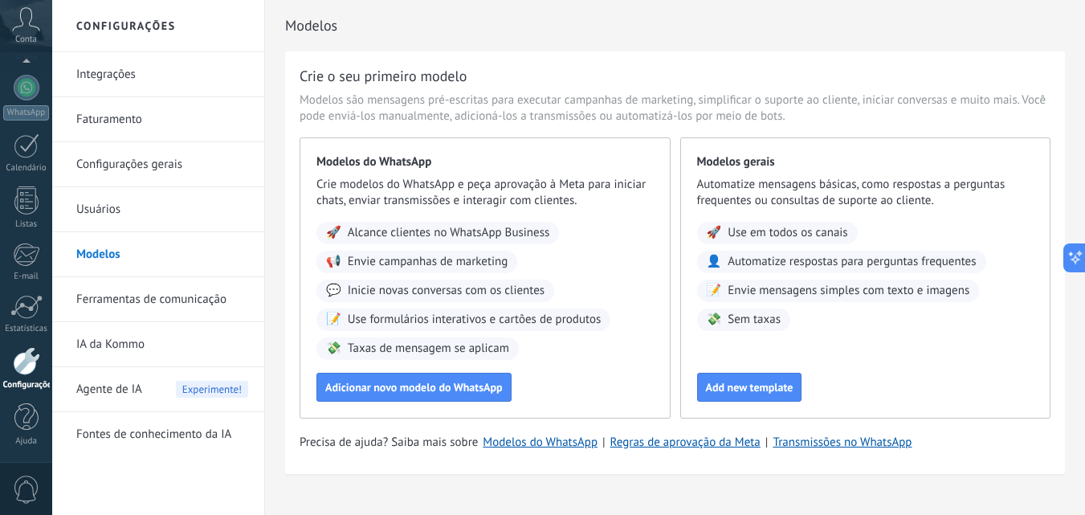
click at [126, 80] on link "Integrações" at bounding box center [162, 74] width 172 height 45
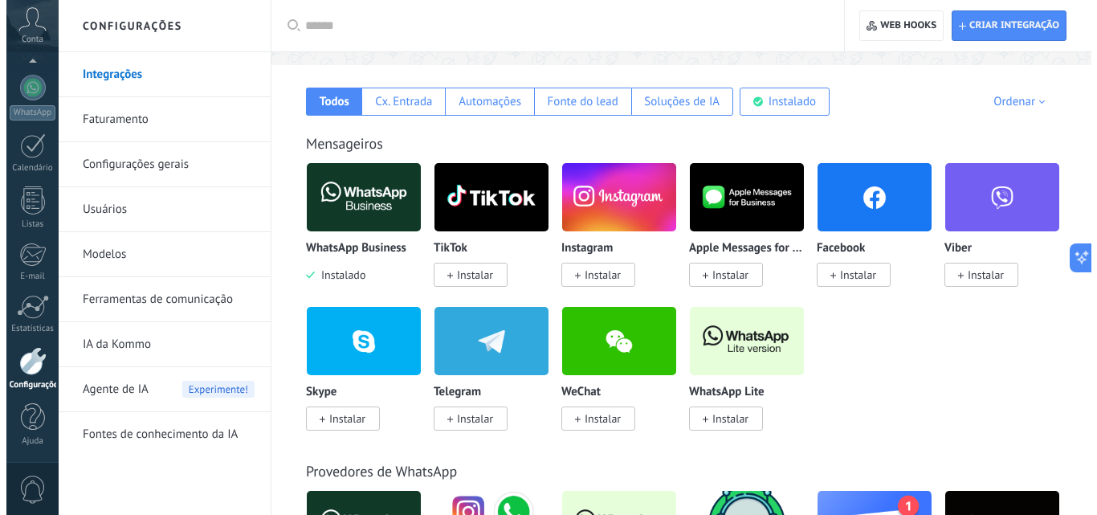
scroll to position [321, 0]
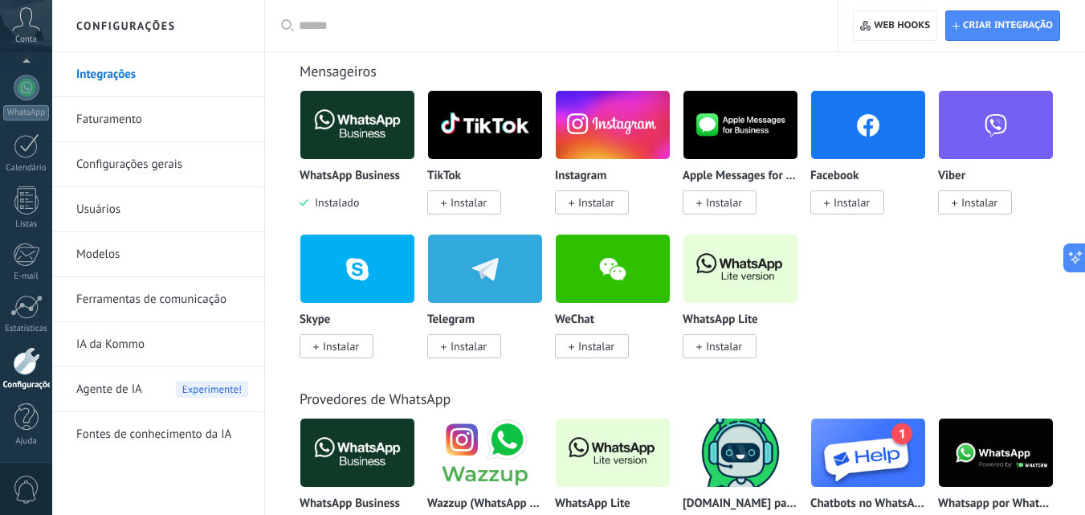
click at [387, 126] on img at bounding box center [357, 125] width 114 height 78
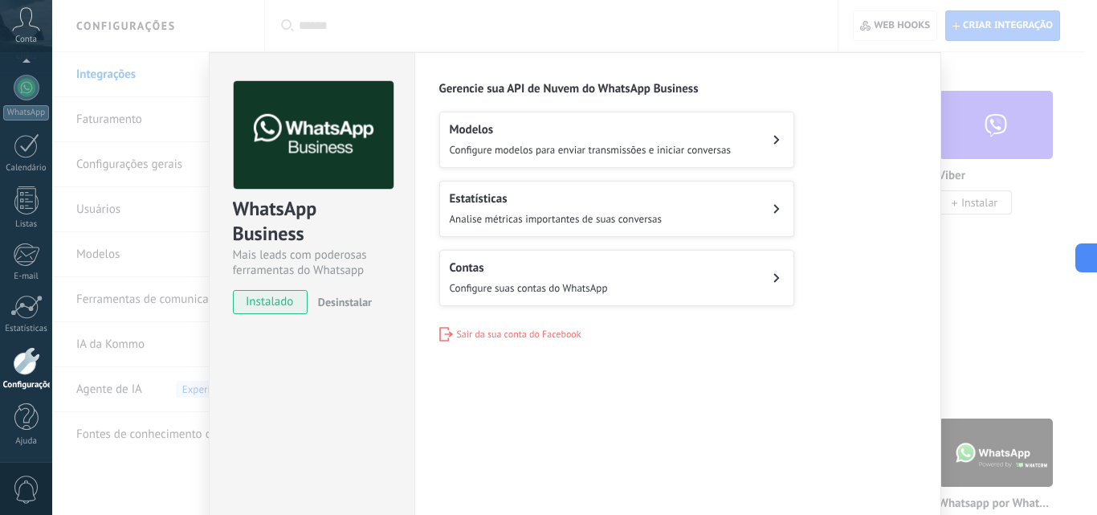
click at [646, 283] on button "Contas Configure suas contas do WhatsApp" at bounding box center [616, 278] width 355 height 56
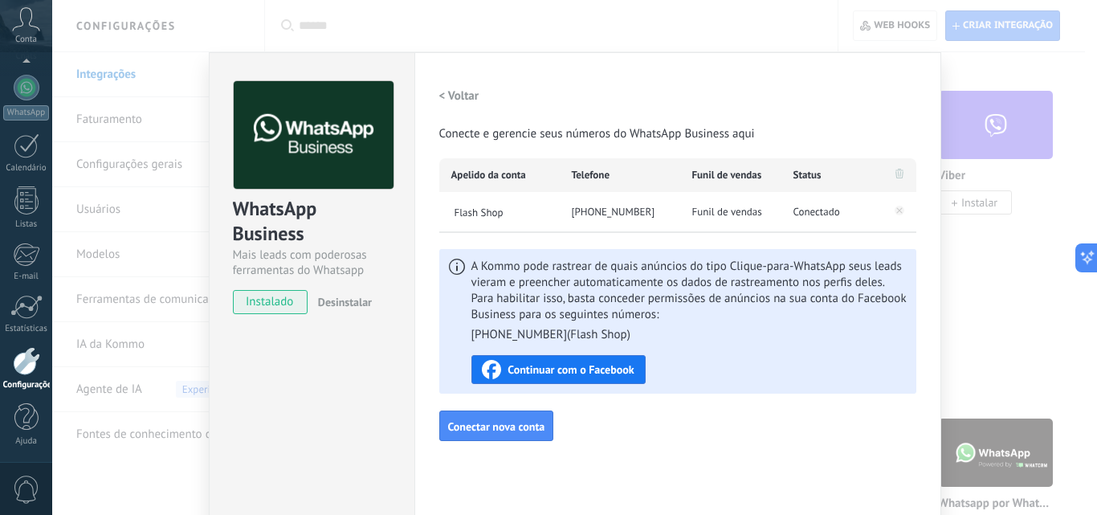
click at [455, 96] on h2 "< Voltar" at bounding box center [459, 95] width 40 height 15
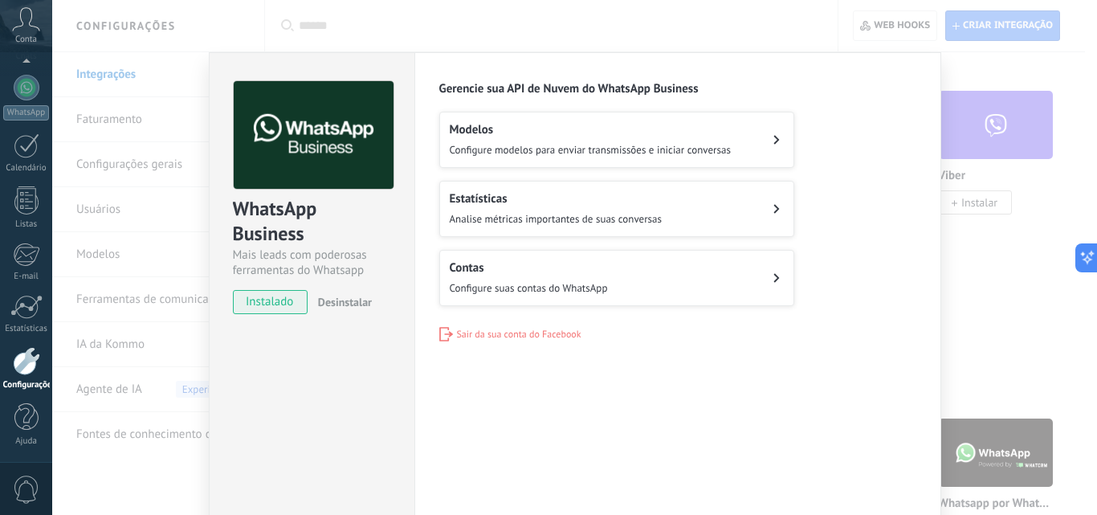
click at [527, 331] on span "Sair da sua conta do Facebook" at bounding box center [519, 334] width 124 height 12
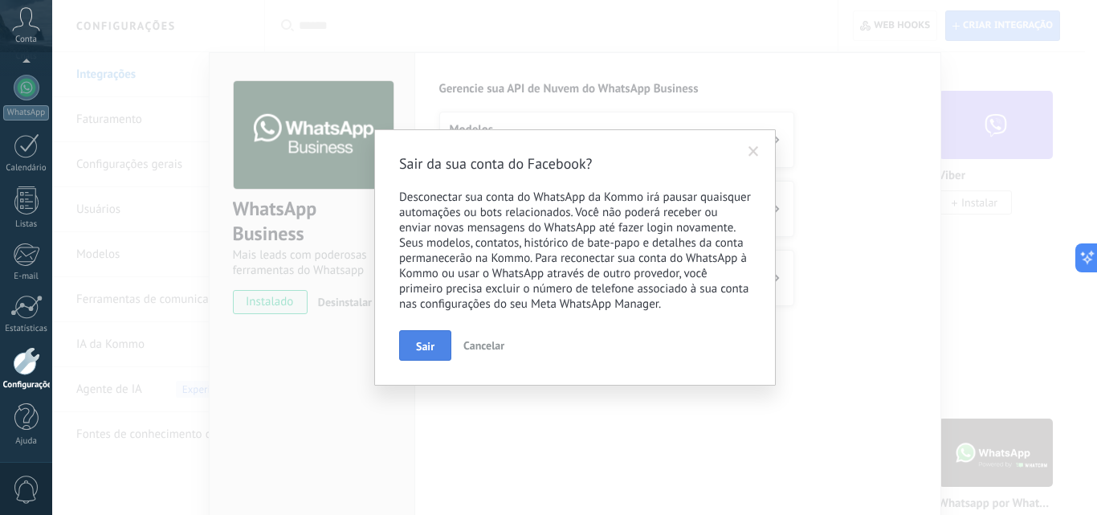
click at [420, 346] on span "Sair" at bounding box center [425, 345] width 18 height 11
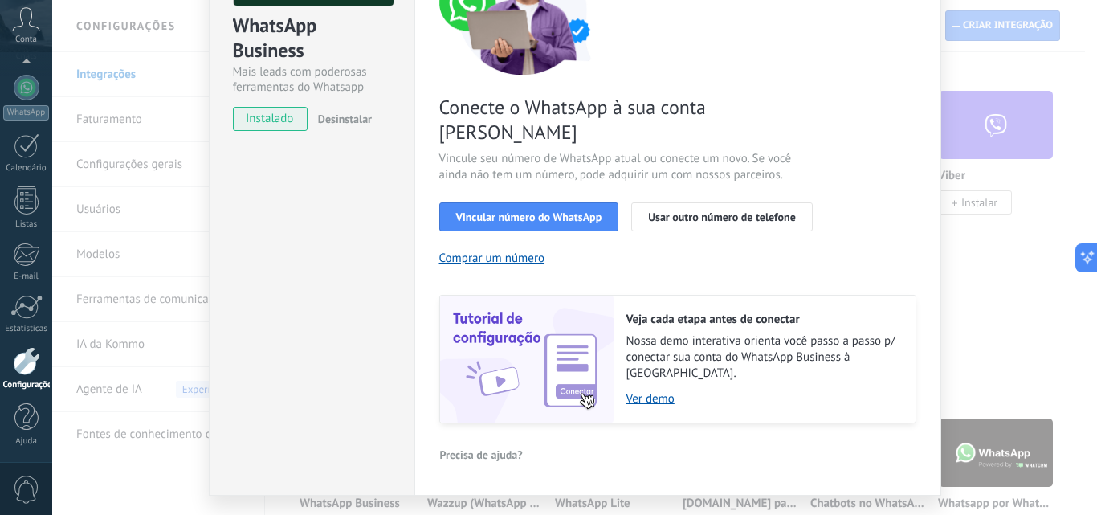
scroll to position [186, 0]
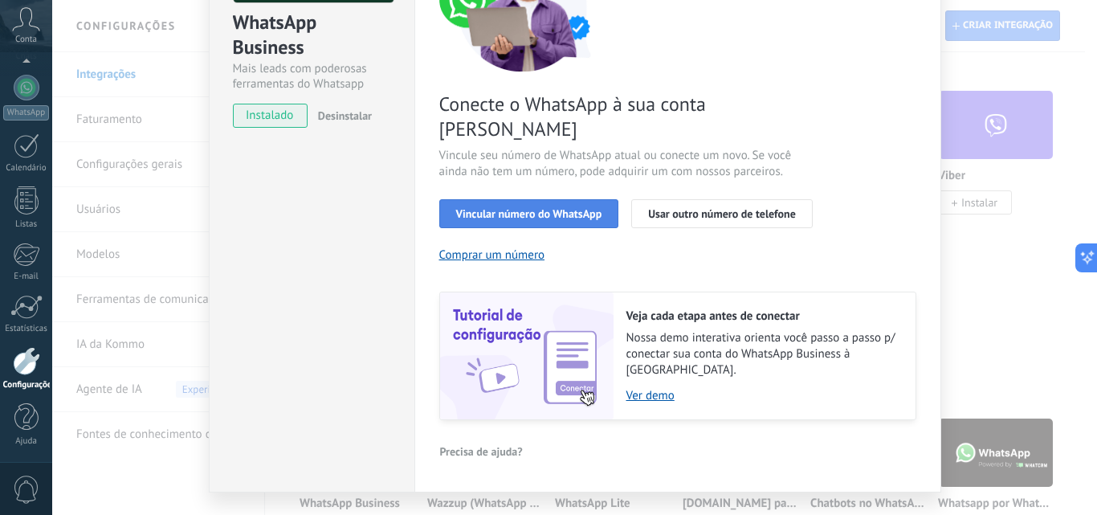
click at [516, 208] on span "Vincular número do WhatsApp" at bounding box center [529, 213] width 146 height 11
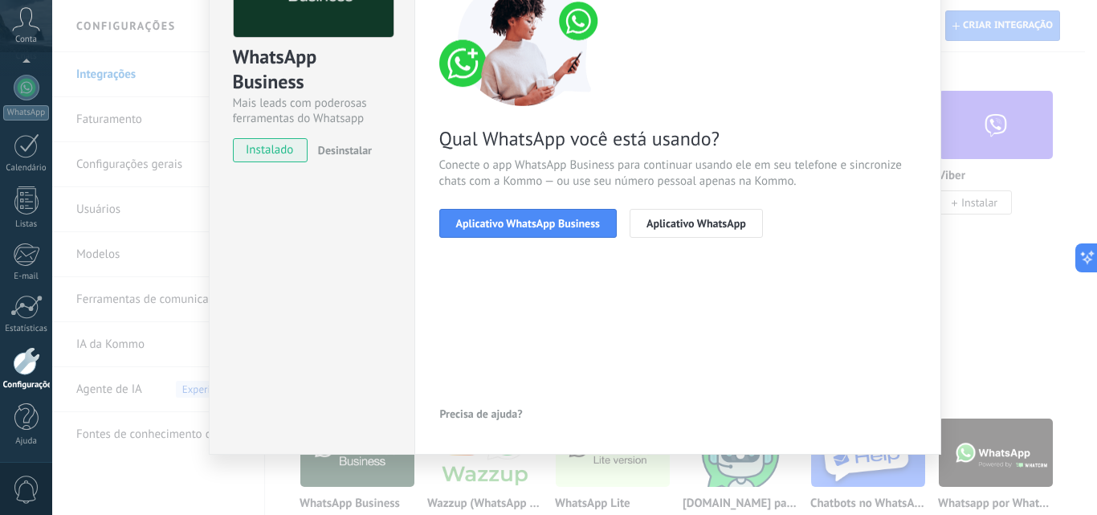
scroll to position [152, 0]
click at [522, 225] on span "Aplicativo WhatsApp Business" at bounding box center [528, 223] width 144 height 11
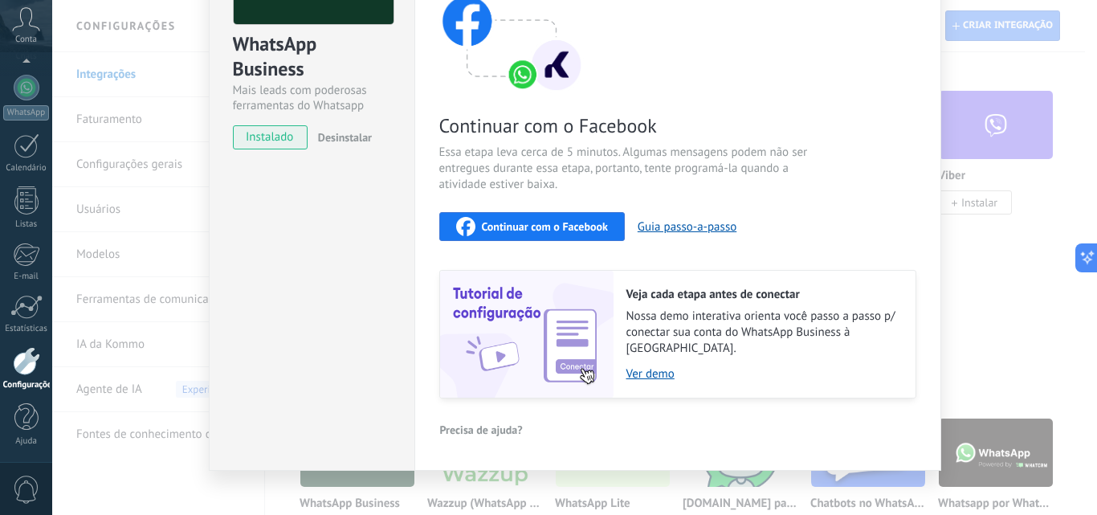
scroll to position [168, 0]
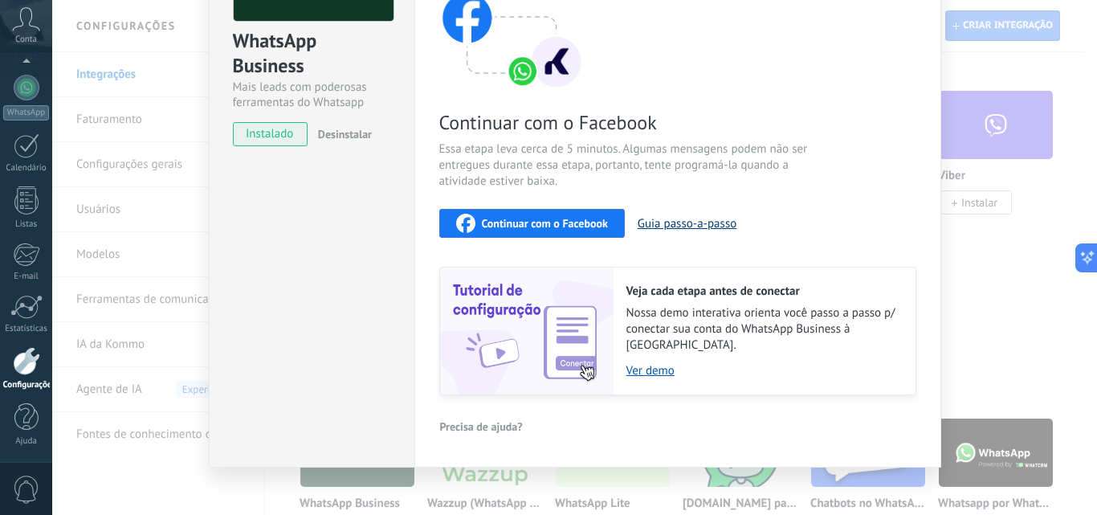
click at [682, 218] on button "Guia passo-a-passo" at bounding box center [686, 223] width 99 height 15
click at [987, 319] on div "WhatsApp Business Mais leads com poderosas ferramentas do Whatsapp instalado De…" at bounding box center [574, 257] width 1044 height 515
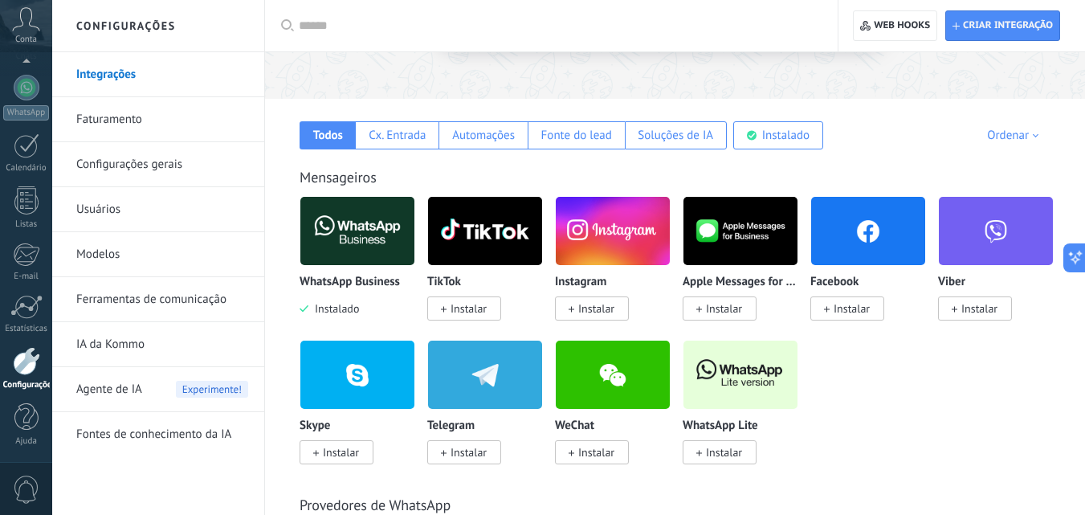
scroll to position [80, 0]
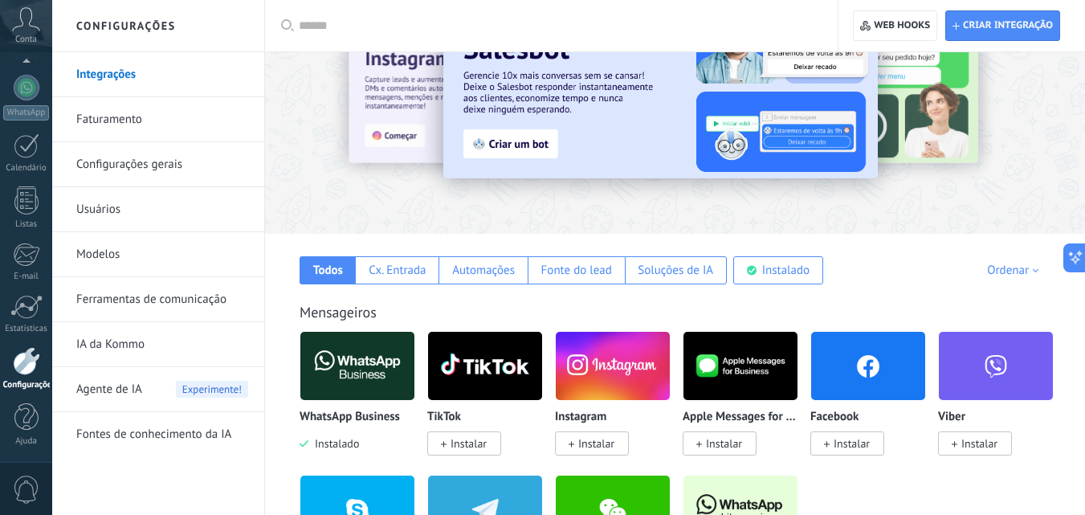
click at [29, 20] on icon at bounding box center [26, 19] width 28 height 24
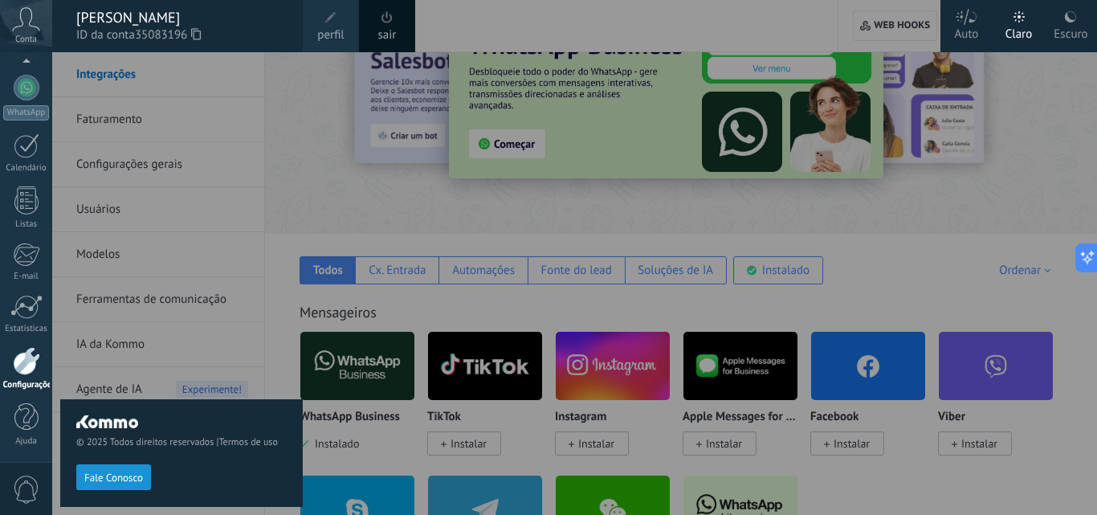
click at [121, 478] on span "Fale Conosco" at bounding box center [113, 477] width 59 height 11
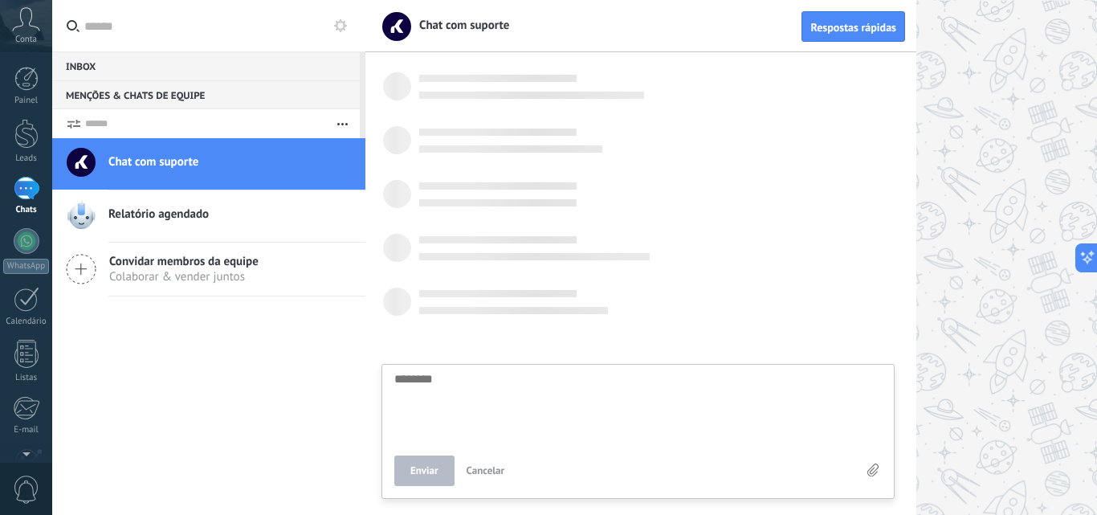
scroll to position [15, 0]
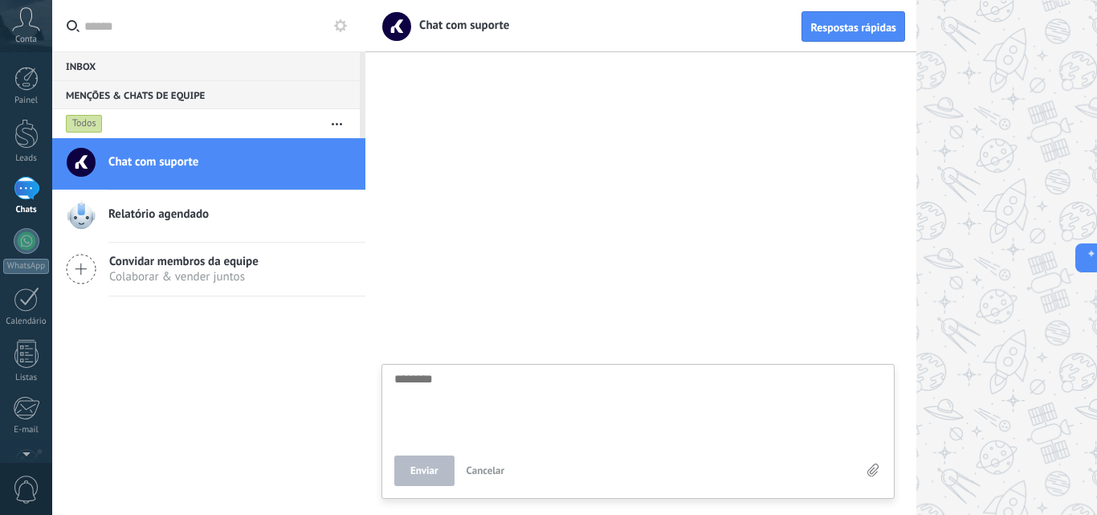
click at [490, 395] on textarea at bounding box center [637, 405] width 487 height 66
type textarea "*"
type textarea "**"
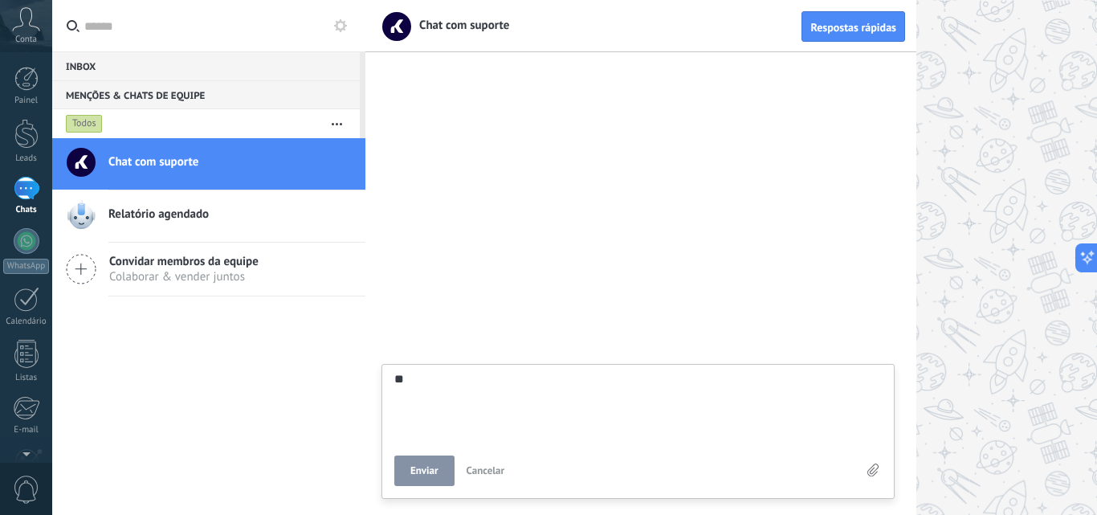
type textarea "***"
type textarea "****"
type textarea "*****"
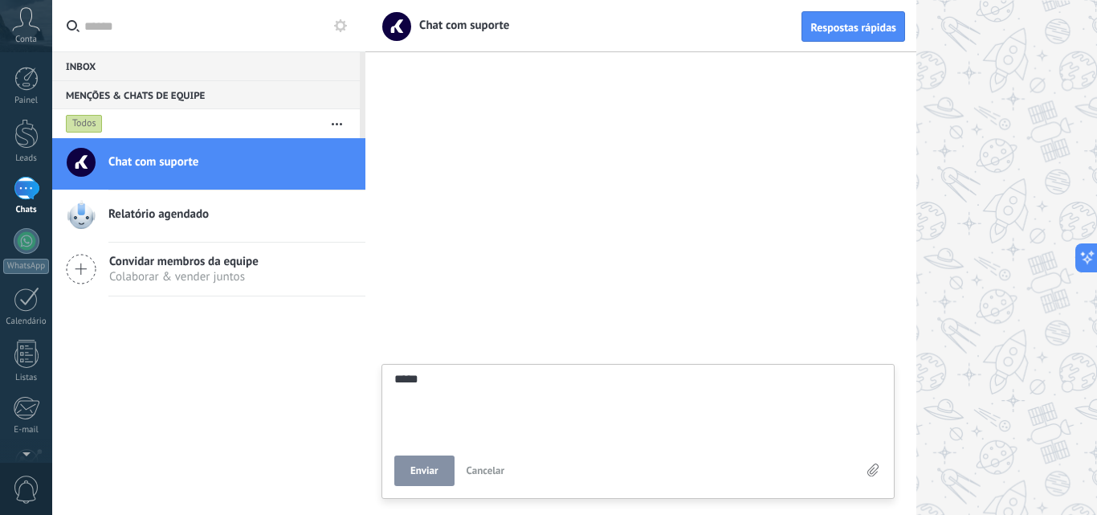
type textarea "******"
click at [425, 458] on button "Enviar" at bounding box center [424, 470] width 60 height 31
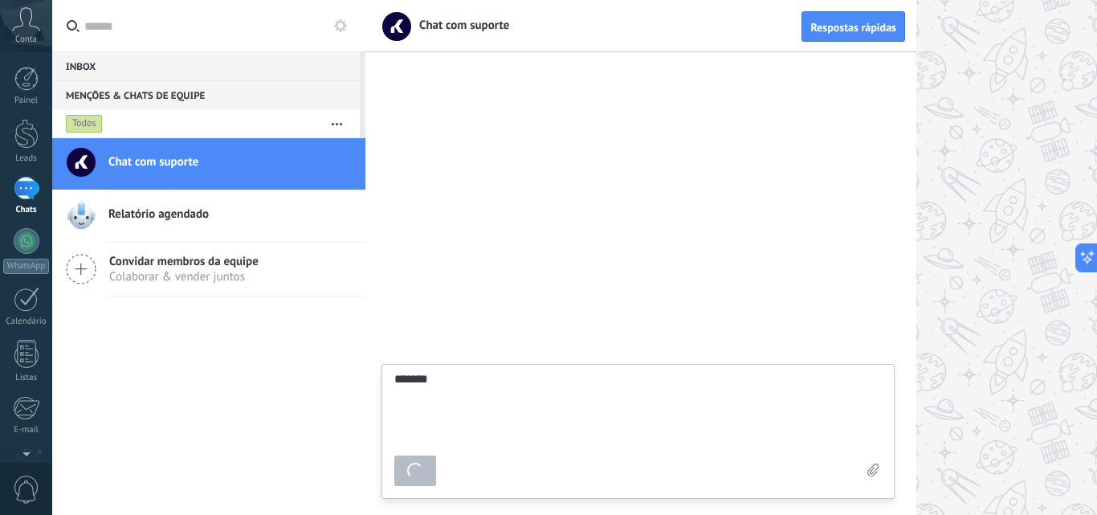
type textarea "********"
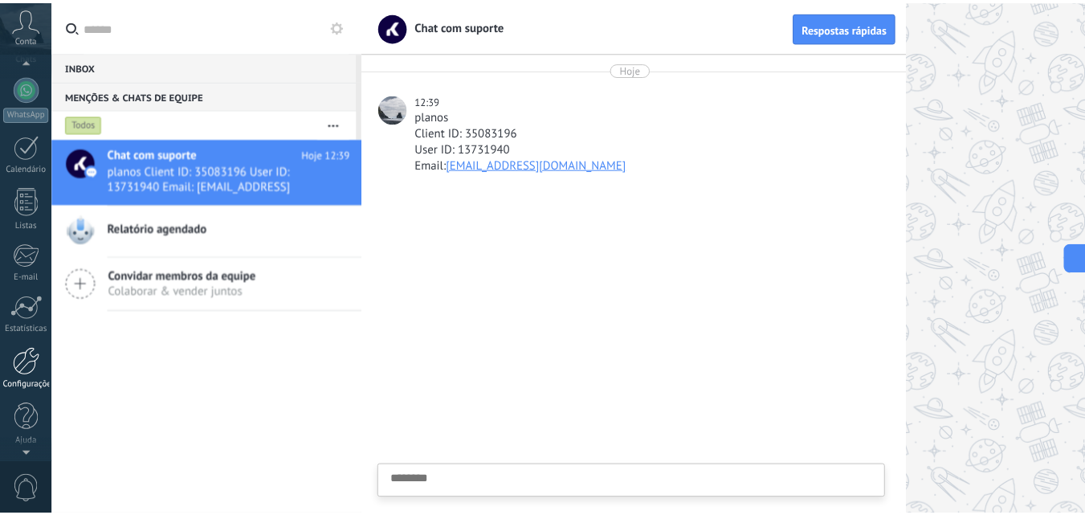
scroll to position [153, 0]
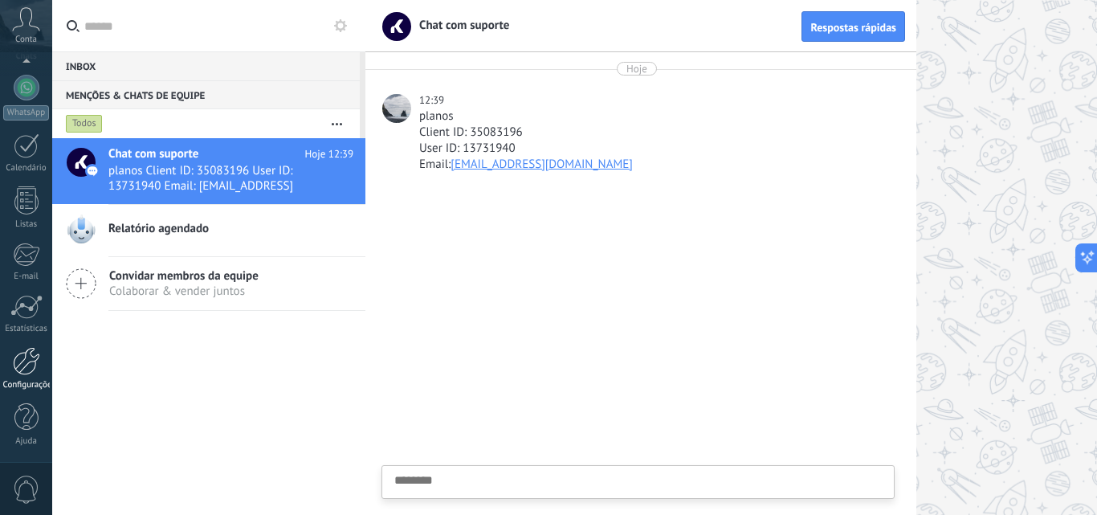
click at [34, 355] on div at bounding box center [26, 361] width 27 height 28
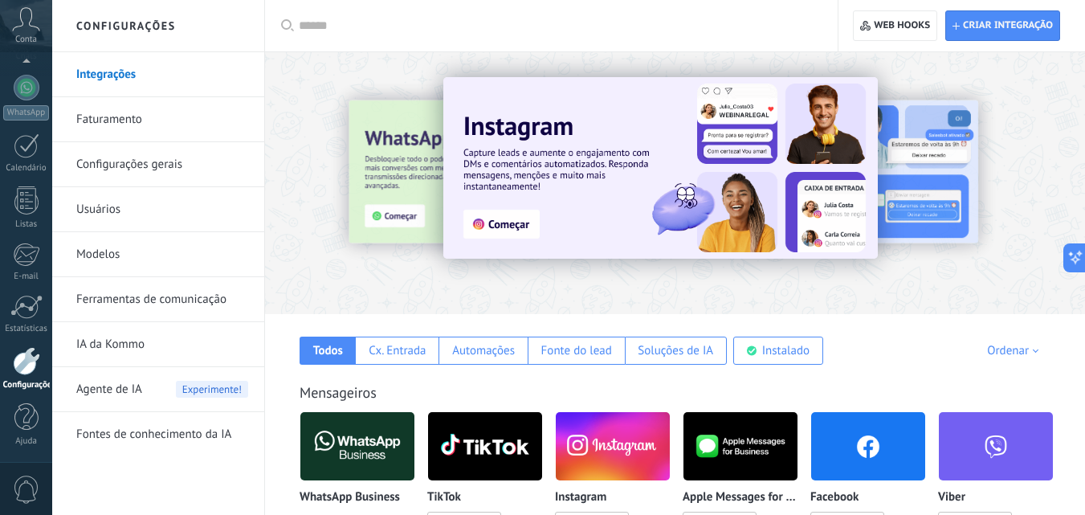
click at [124, 124] on link "Faturamento" at bounding box center [162, 119] width 172 height 45
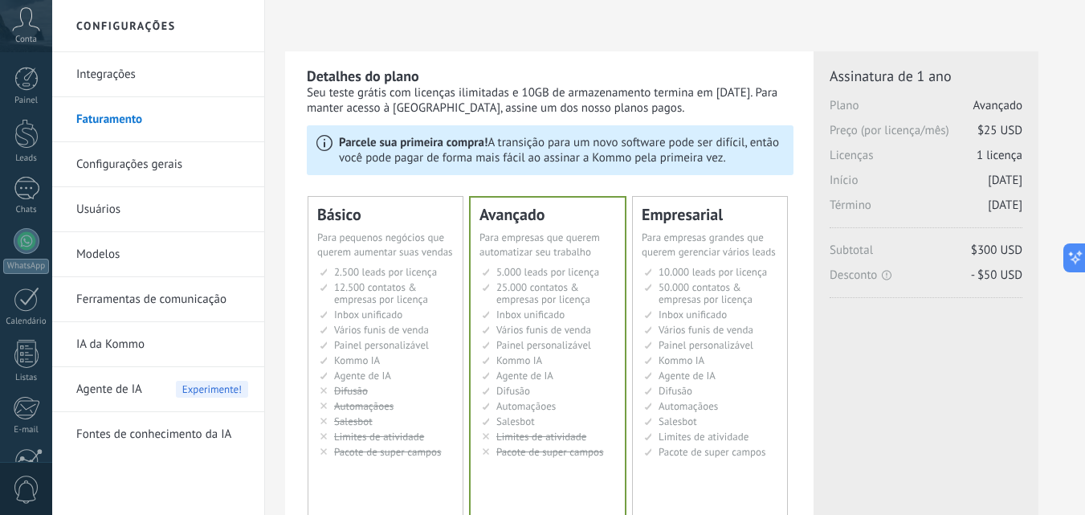
click at [123, 71] on link "Integrações" at bounding box center [162, 74] width 172 height 45
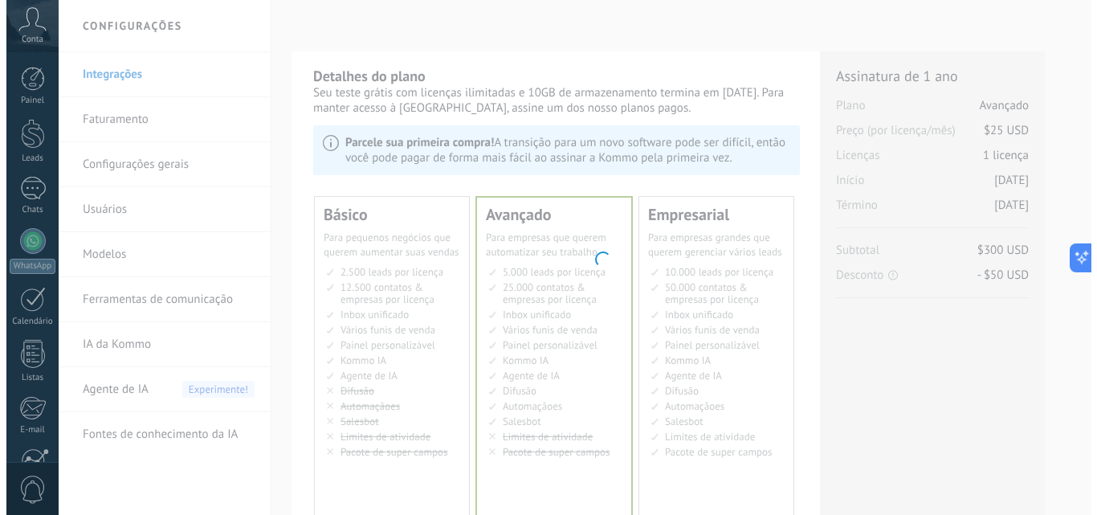
scroll to position [153, 0]
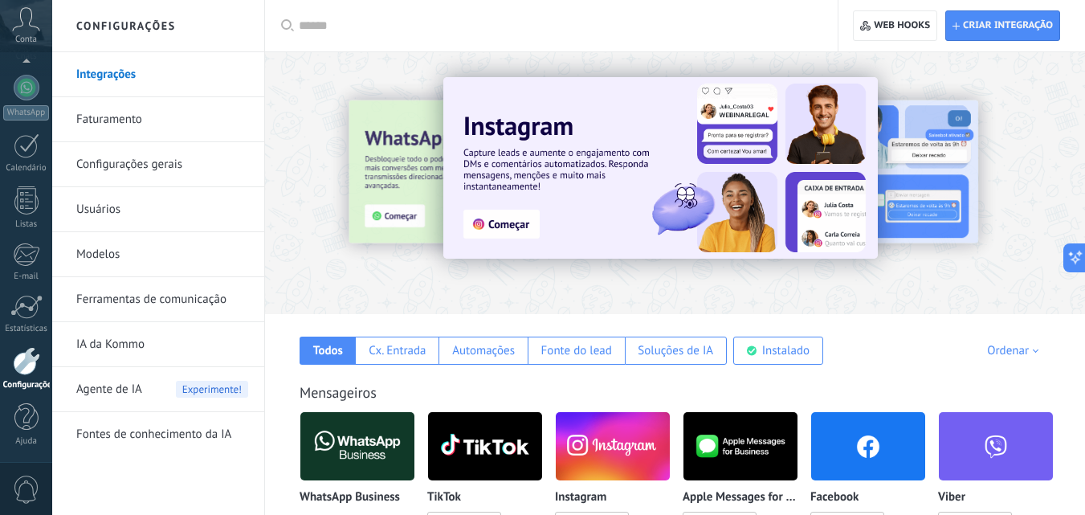
click at [369, 431] on img at bounding box center [357, 446] width 114 height 78
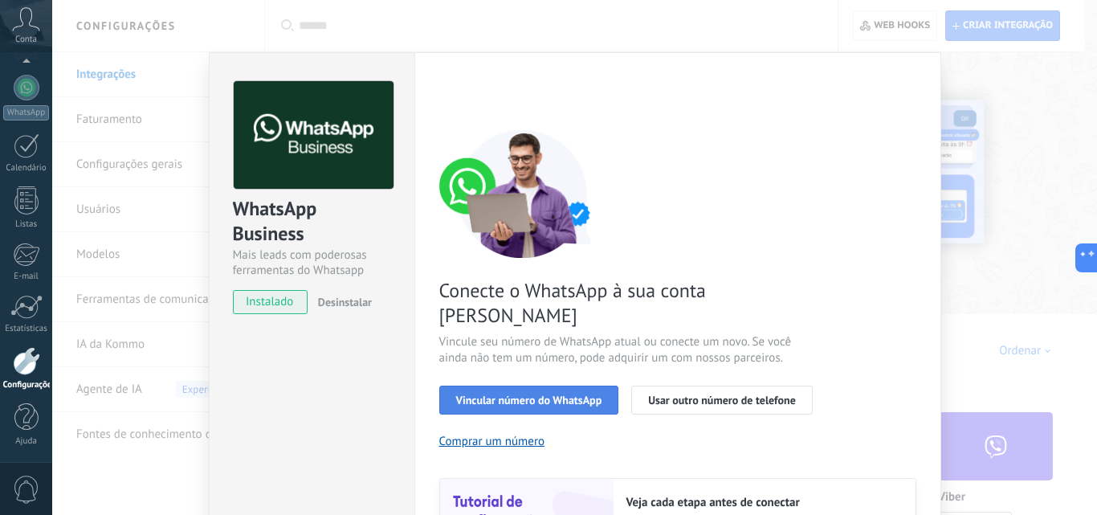
click at [519, 394] on span "Vincular número do WhatsApp" at bounding box center [529, 399] width 146 height 11
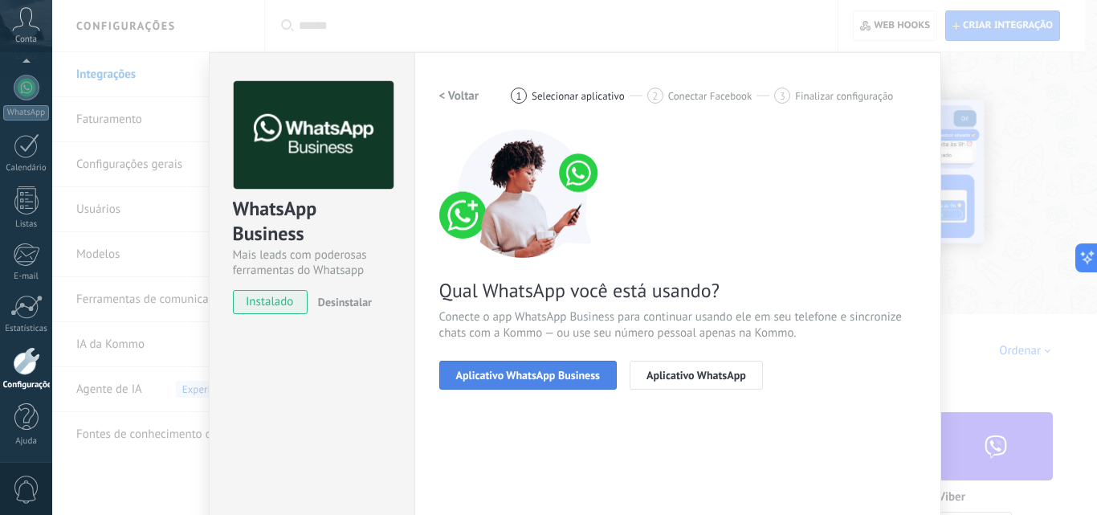
click at [494, 374] on span "Aplicativo WhatsApp Business" at bounding box center [528, 374] width 144 height 11
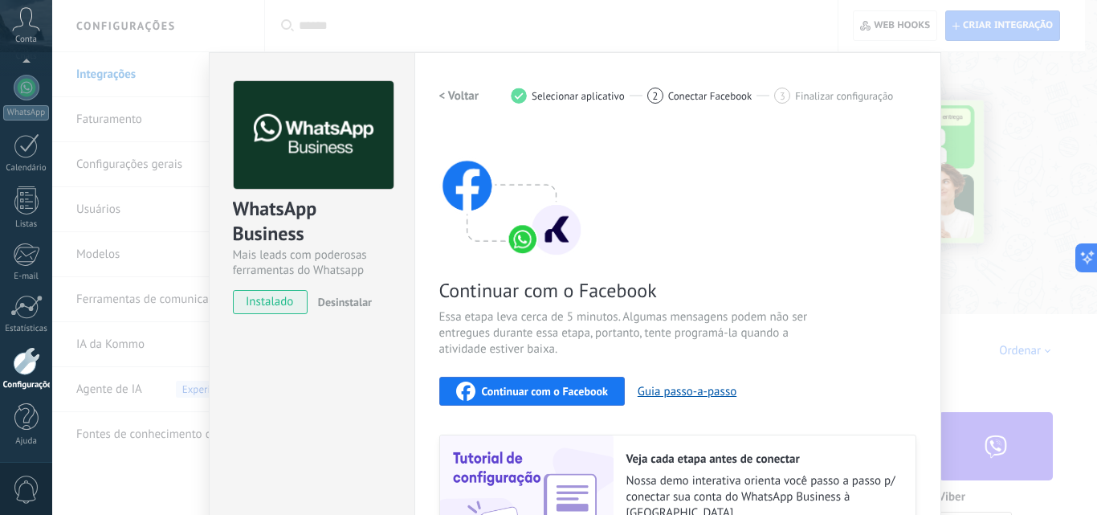
scroll to position [80, 0]
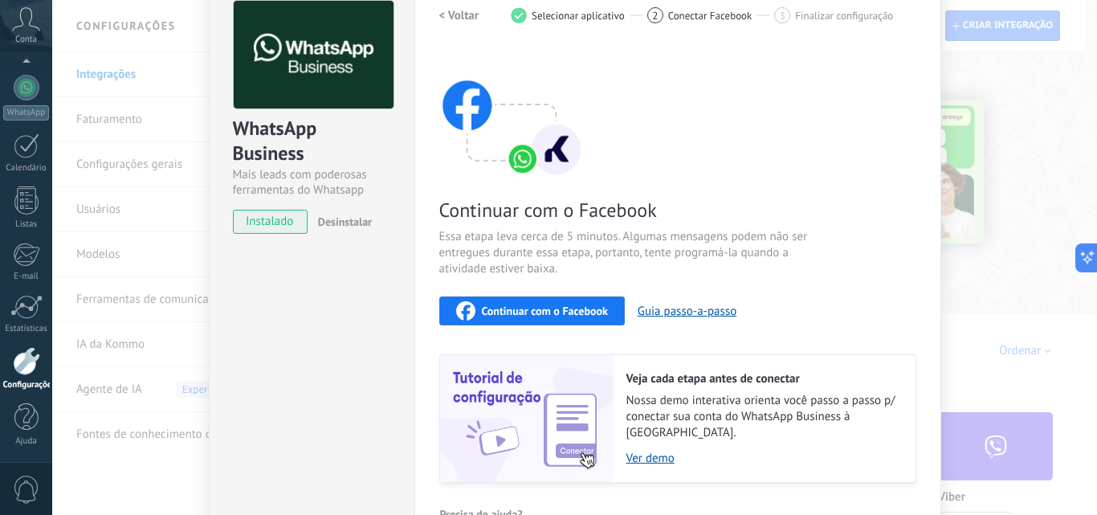
click at [517, 315] on span "Continuar com o Facebook" at bounding box center [545, 310] width 126 height 11
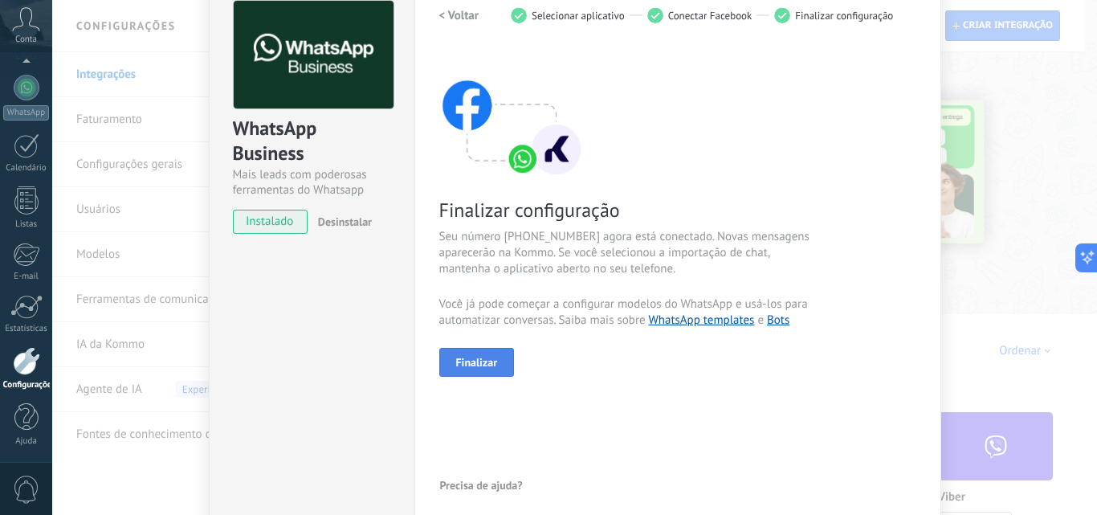
click at [472, 360] on span "Finalizar" at bounding box center [477, 361] width 42 height 11
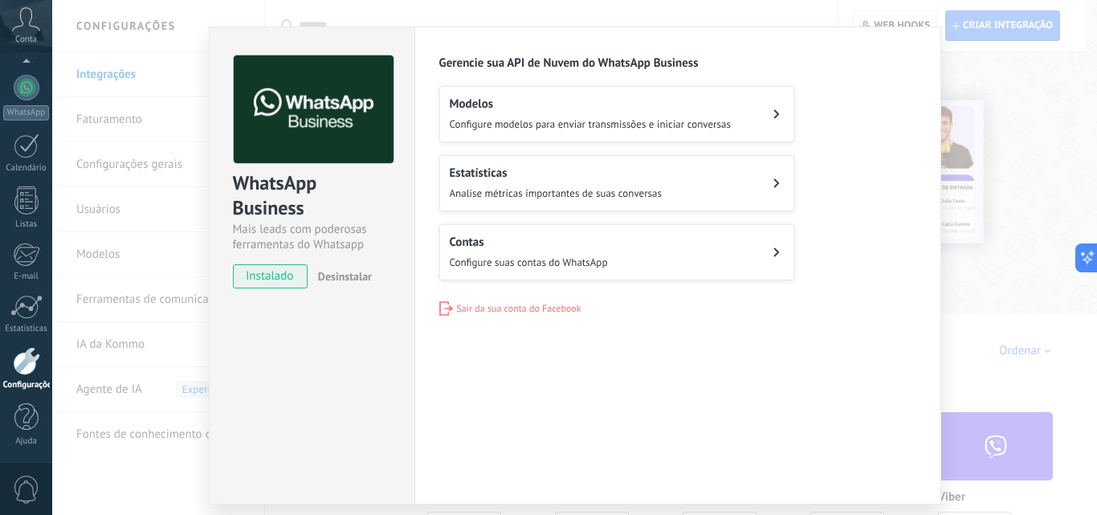
scroll to position [0, 0]
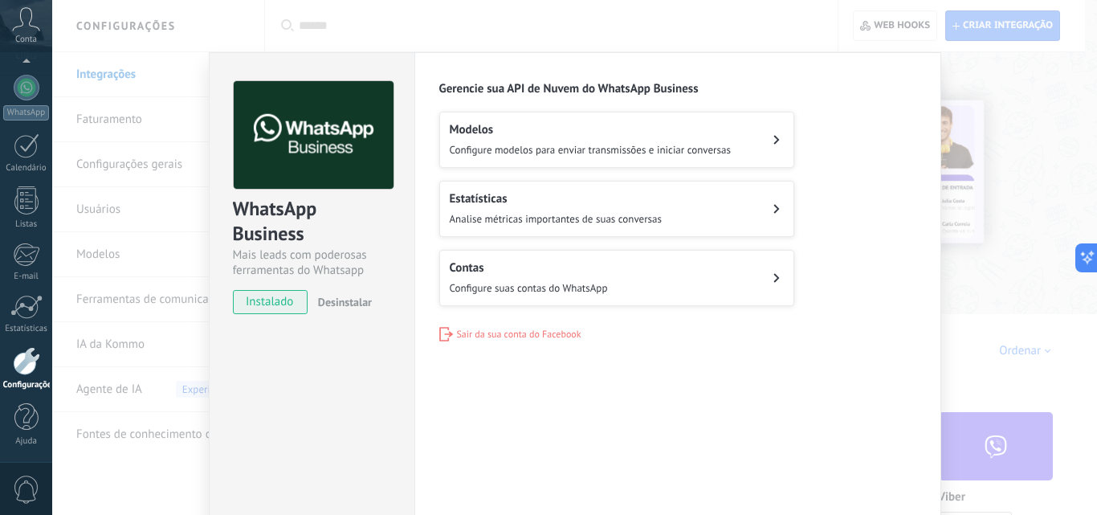
click at [723, 288] on button "Contas Configure suas contas do WhatsApp" at bounding box center [616, 278] width 355 height 56
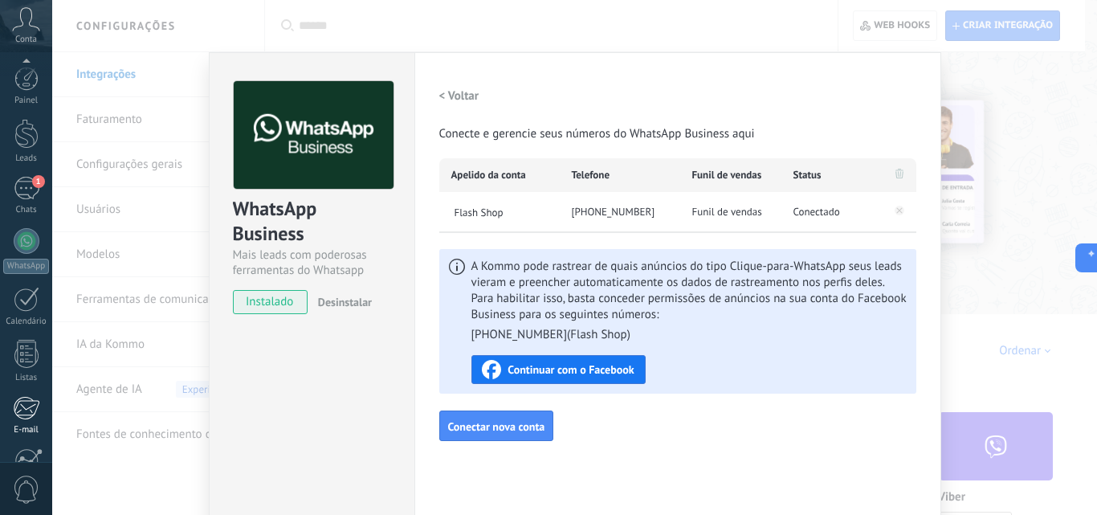
scroll to position [153, 0]
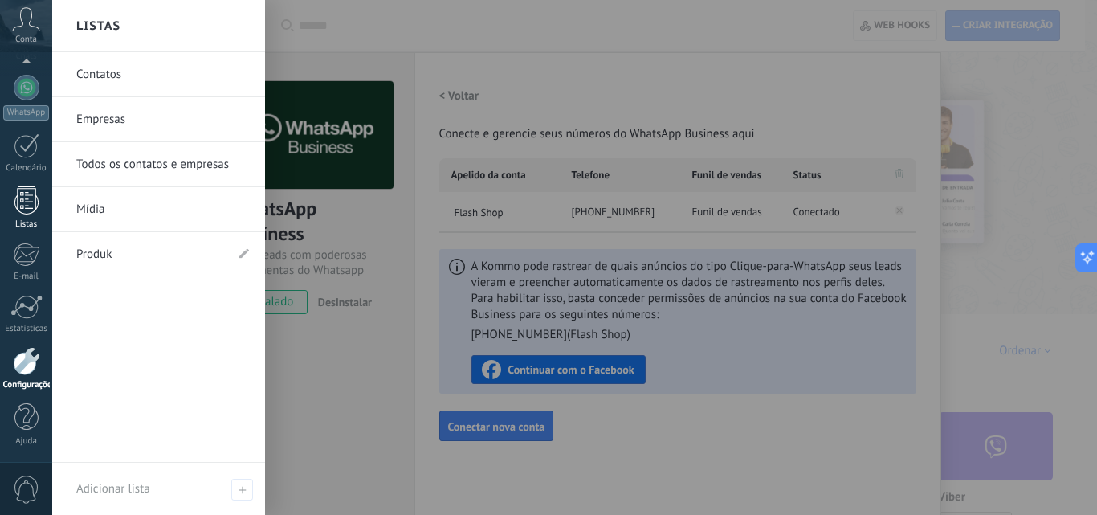
click at [29, 211] on div at bounding box center [26, 200] width 24 height 28
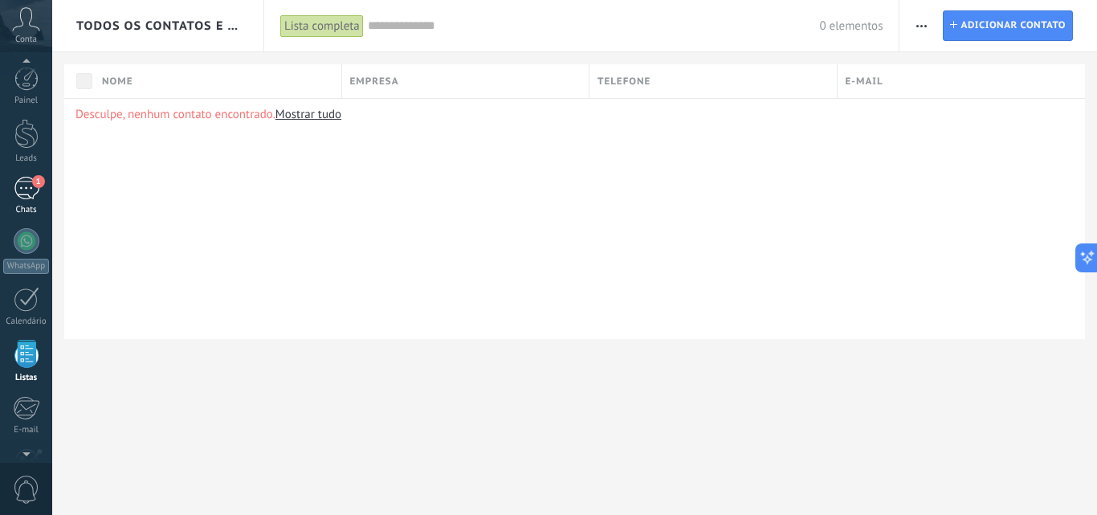
click at [29, 194] on div "1" at bounding box center [27, 188] width 26 height 23
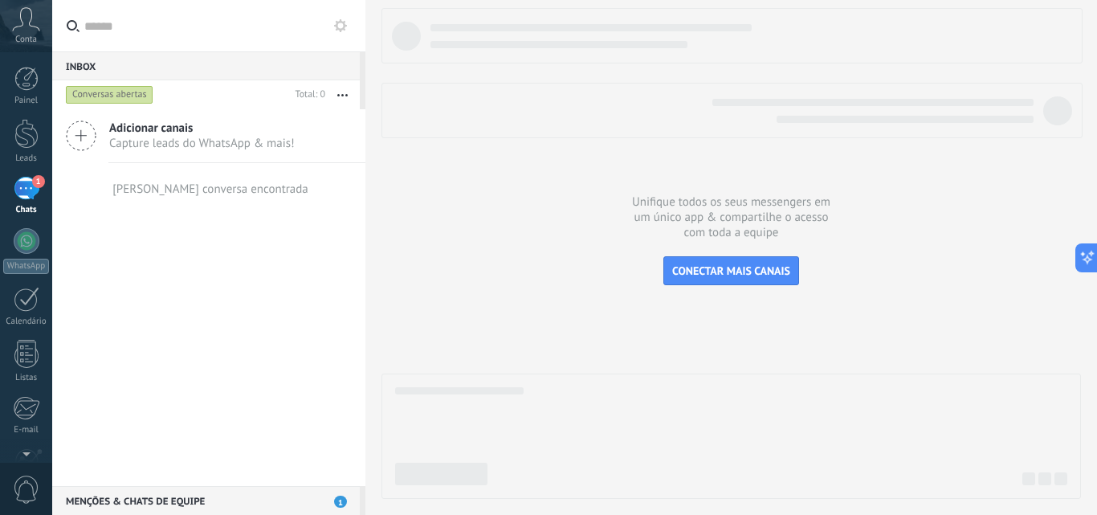
click at [84, 136] on use at bounding box center [81, 135] width 29 height 29
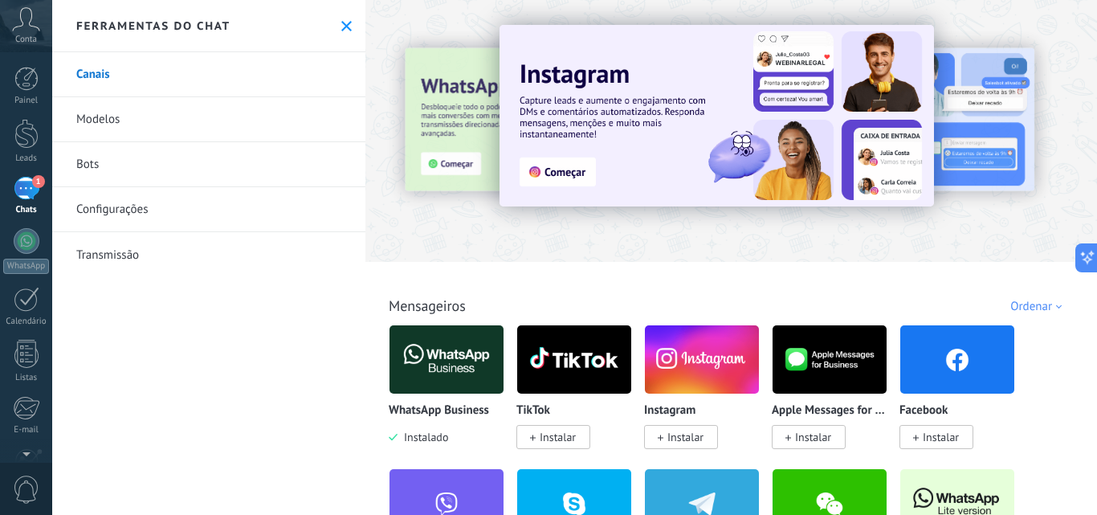
click at [466, 368] on img at bounding box center [446, 359] width 114 height 78
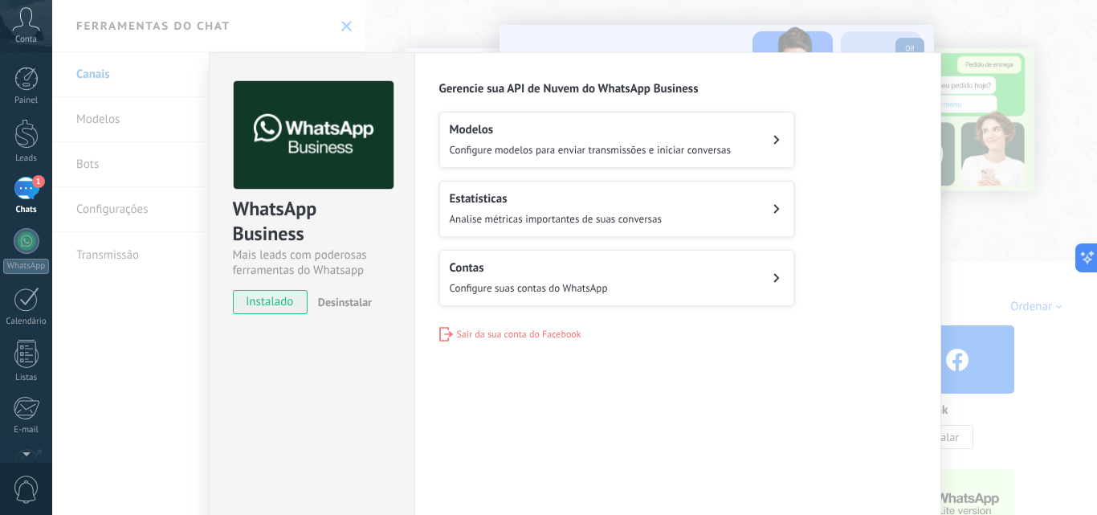
click at [724, 287] on button "Contas Configure suas contas do WhatsApp" at bounding box center [616, 278] width 355 height 56
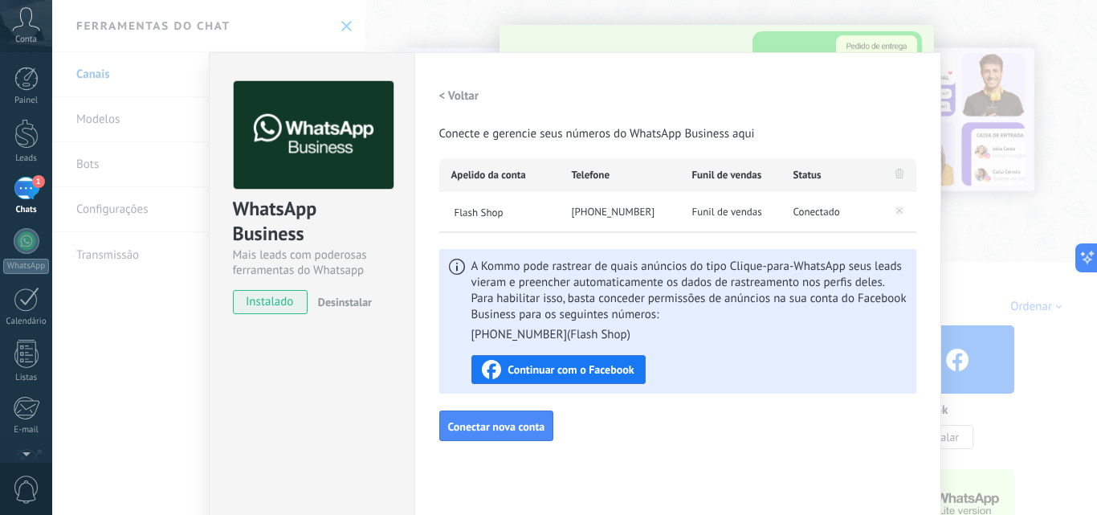
click at [608, 211] on div "[PHONE_NUMBER]" at bounding box center [620, 212] width 120 height 40
click at [501, 214] on span "Flash Shop" at bounding box center [505, 212] width 108 height 14
click at [117, 214] on div "WhatsApp Business Mais leads com poderosas ferramentas do Whatsapp instalado De…" at bounding box center [574, 257] width 1044 height 515
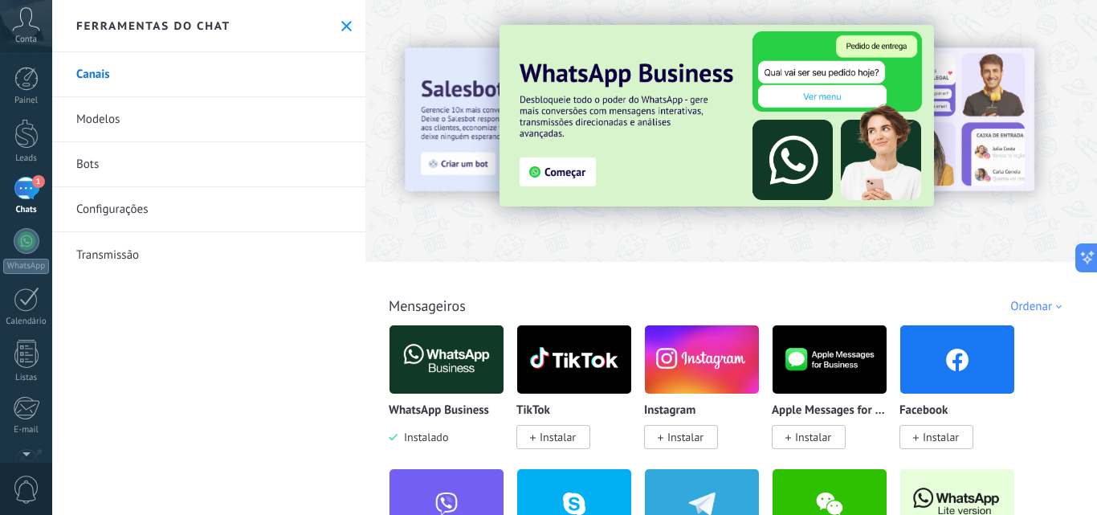
click at [132, 258] on link "Transmissão" at bounding box center [208, 254] width 313 height 45
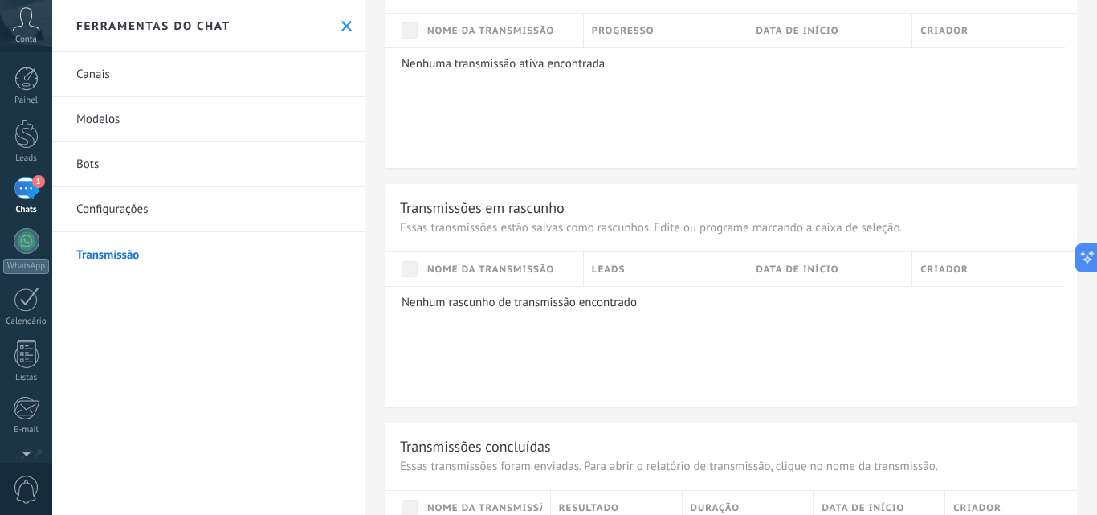
scroll to position [276, 0]
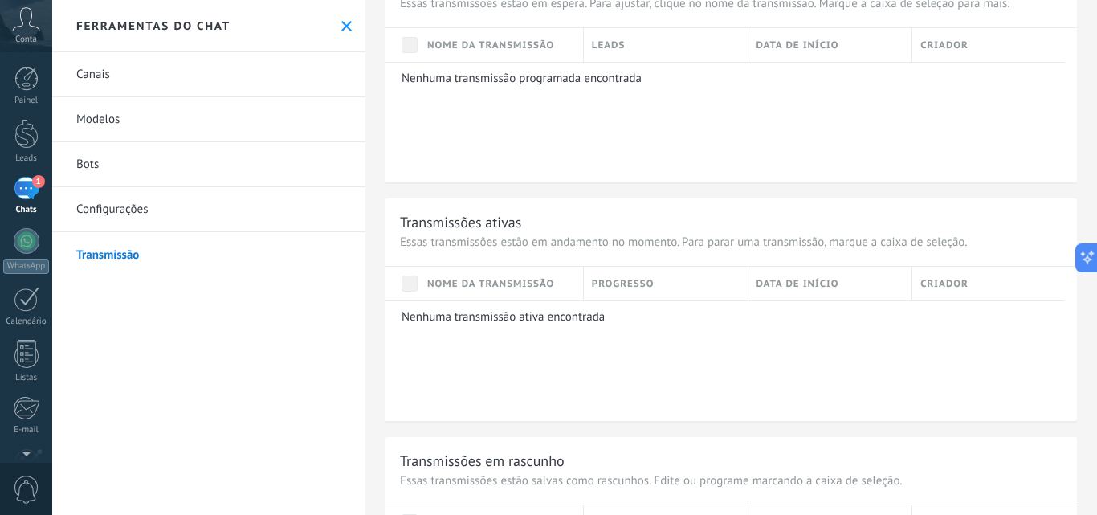
click at [100, 69] on link "Canais" at bounding box center [208, 74] width 313 height 45
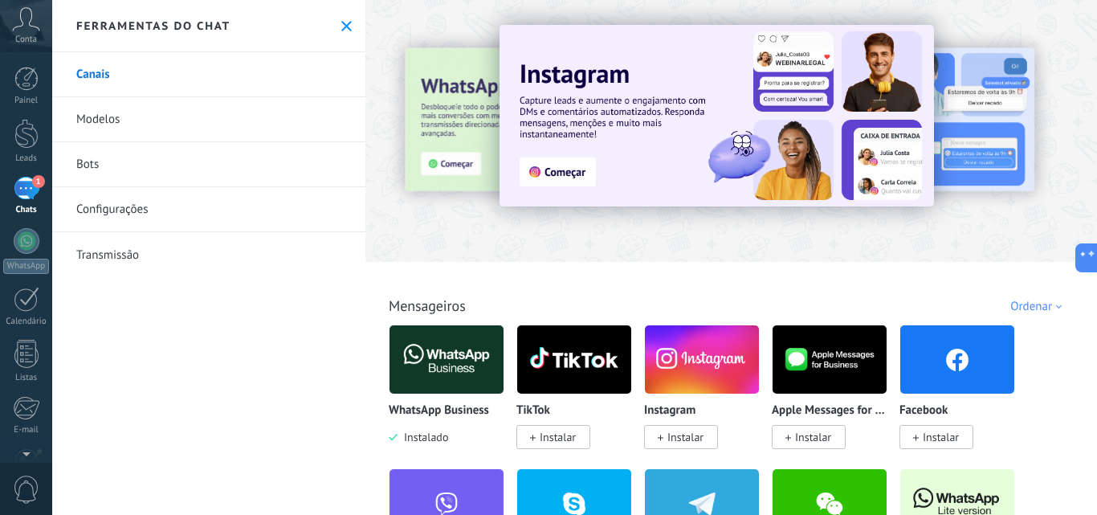
click at [16, 188] on div "1" at bounding box center [27, 188] width 26 height 23
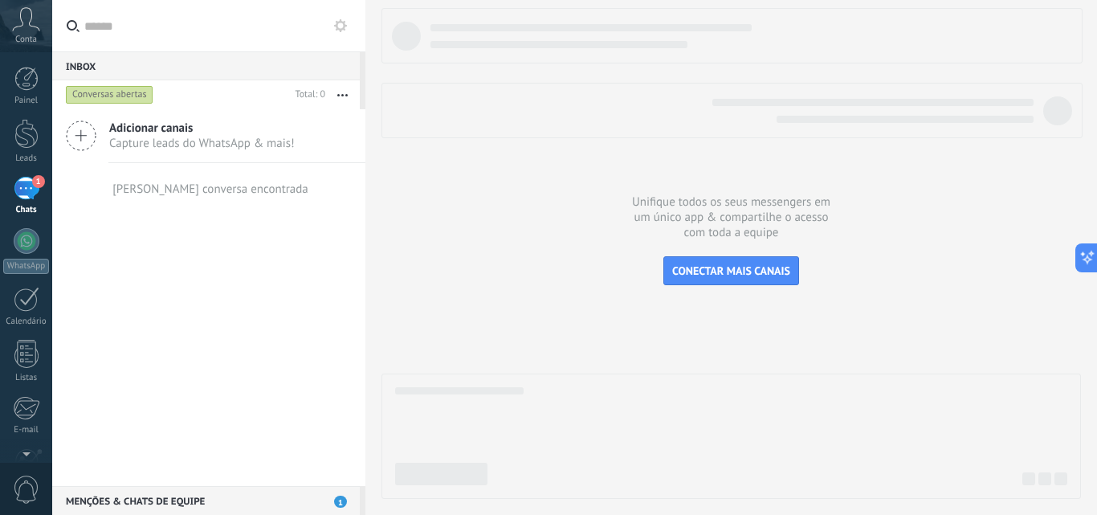
click at [195, 502] on div "Menções & Chats de equipe 1" at bounding box center [205, 500] width 307 height 29
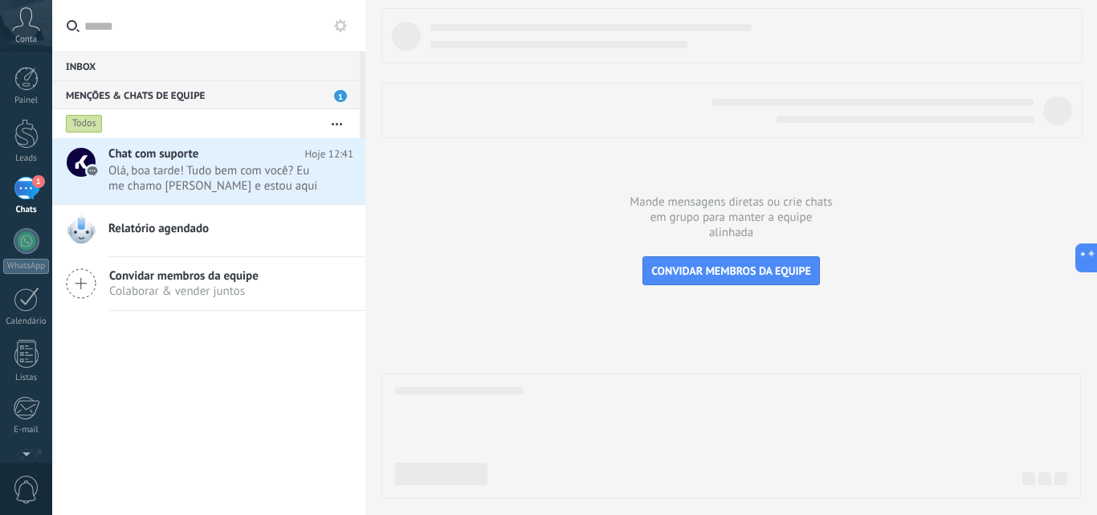
click at [170, 92] on div "Menções & Chats de equipe 1" at bounding box center [205, 94] width 307 height 29
click at [321, 92] on div "Menções & Chats de equipe 1" at bounding box center [205, 94] width 307 height 29
click at [132, 63] on div "Inbox 0" at bounding box center [205, 65] width 307 height 29
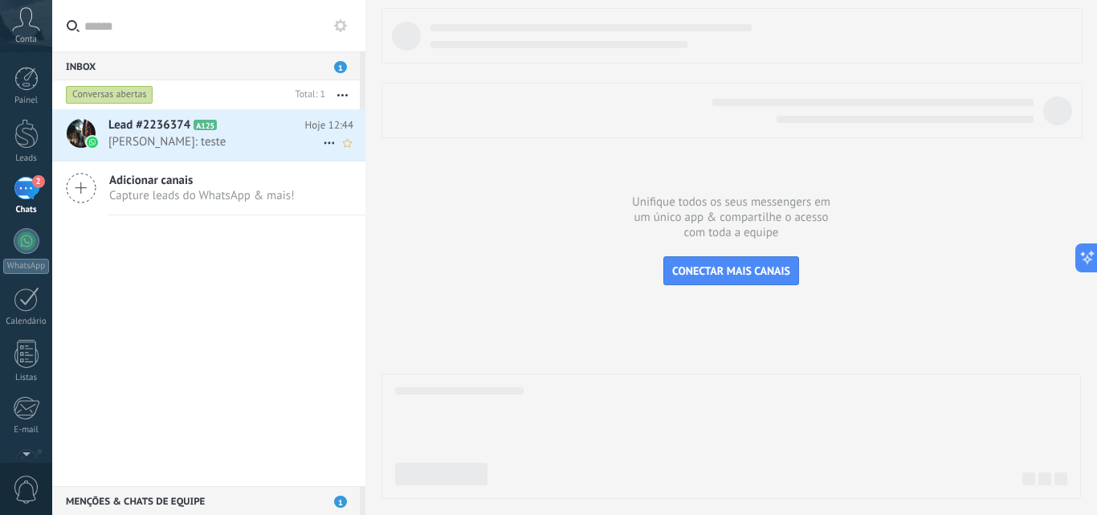
click at [79, 128] on div at bounding box center [81, 133] width 29 height 29
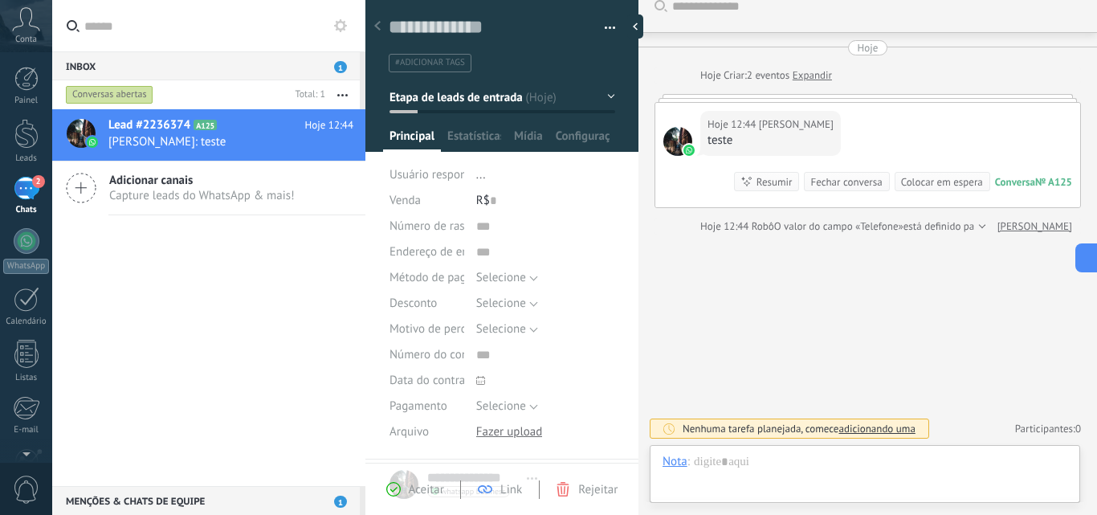
scroll to position [24, 0]
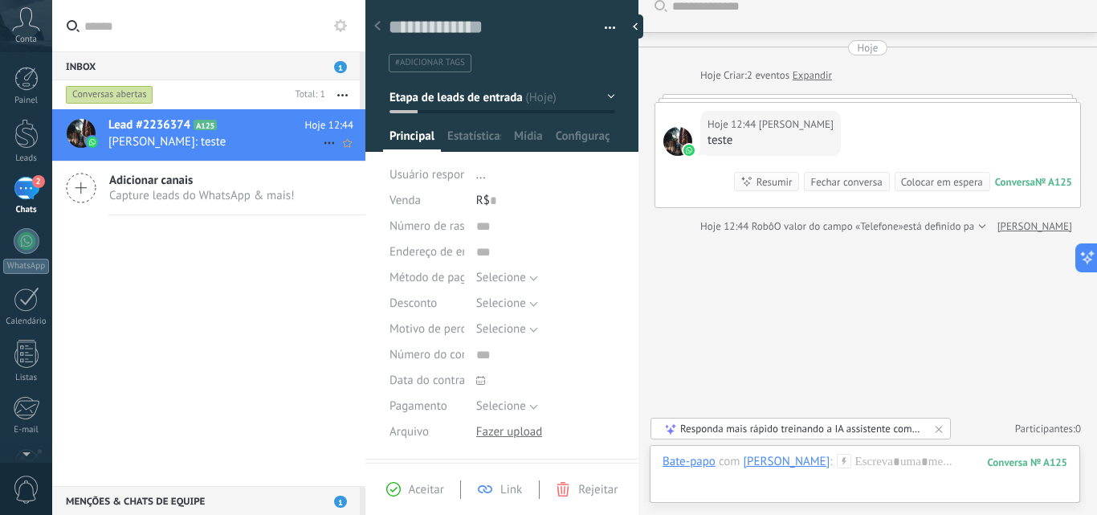
click at [132, 132] on span "Lead #2236374" at bounding box center [149, 125] width 82 height 16
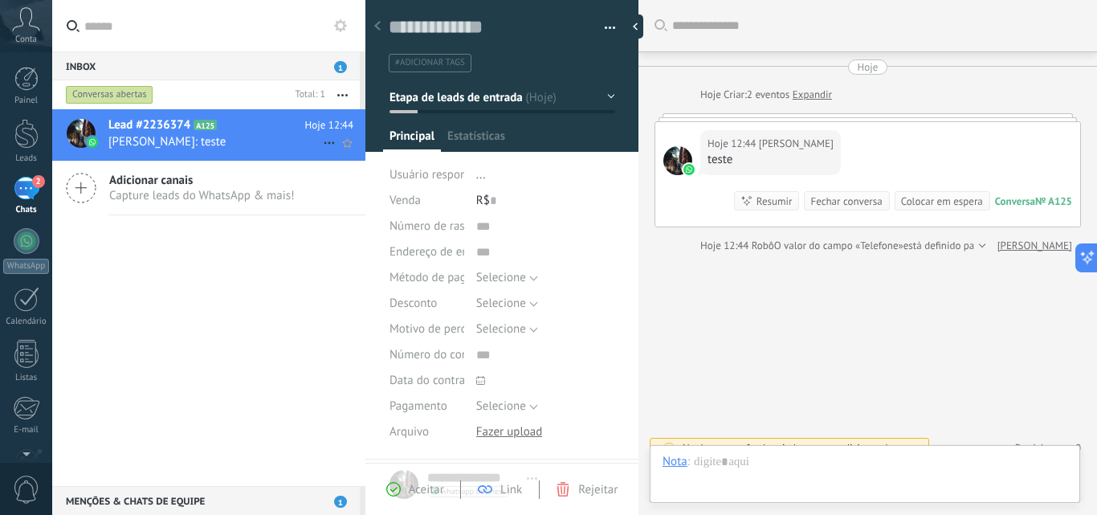
scroll to position [19, 0]
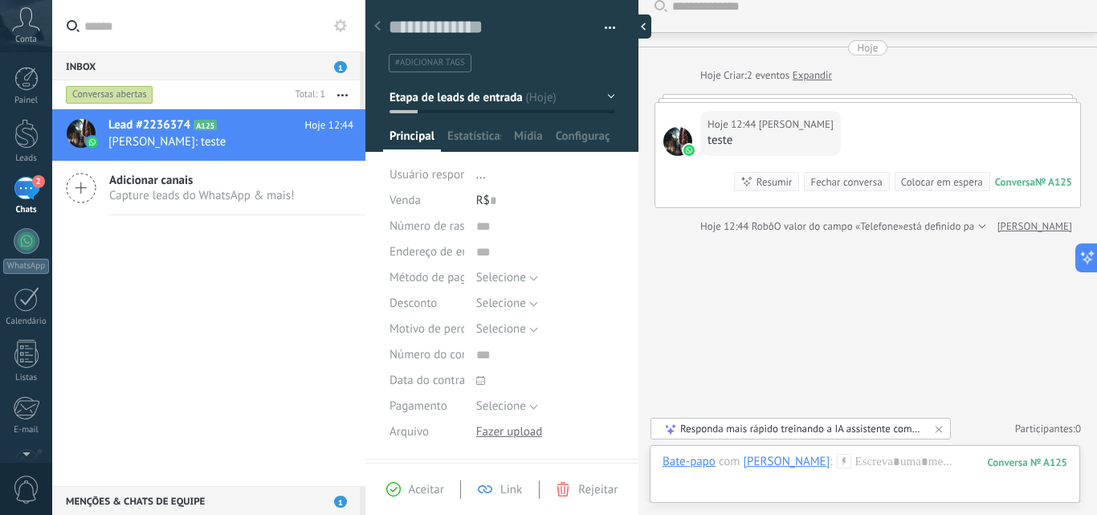
click at [641, 31] on div at bounding box center [639, 26] width 24 height 24
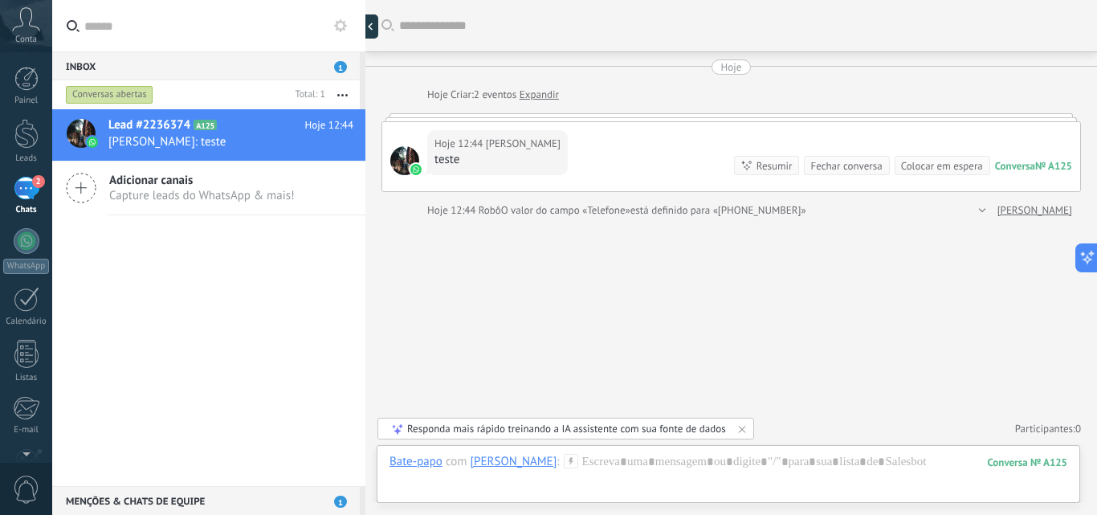
type textarea "**********"
drag, startPoint x: 82, startPoint y: 132, endPoint x: 324, endPoint y: 144, distance: 242.7
click at [324, 144] on use at bounding box center [329, 143] width 10 height 2
click at [92, 136] on div at bounding box center [548, 257] width 1097 height 515
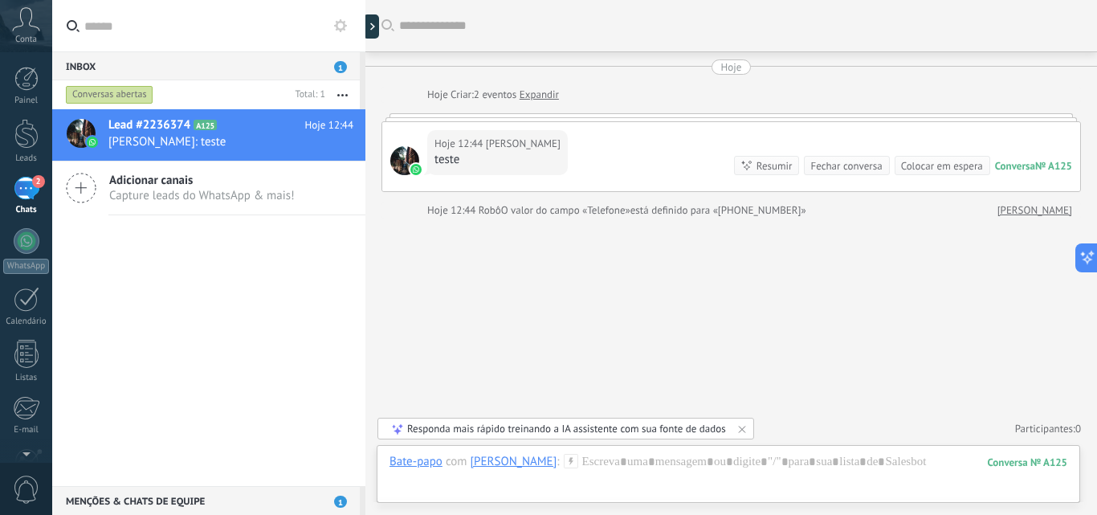
click at [92, 136] on div at bounding box center [92, 142] width 14 height 14
click at [618, 483] on div at bounding box center [728, 478] width 678 height 48
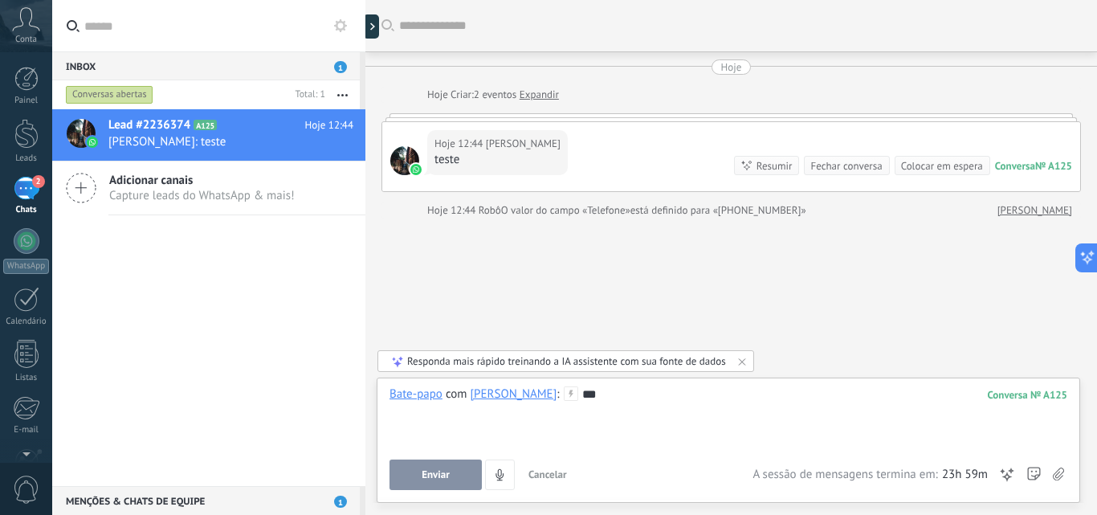
click at [457, 482] on button "Enviar" at bounding box center [435, 474] width 92 height 31
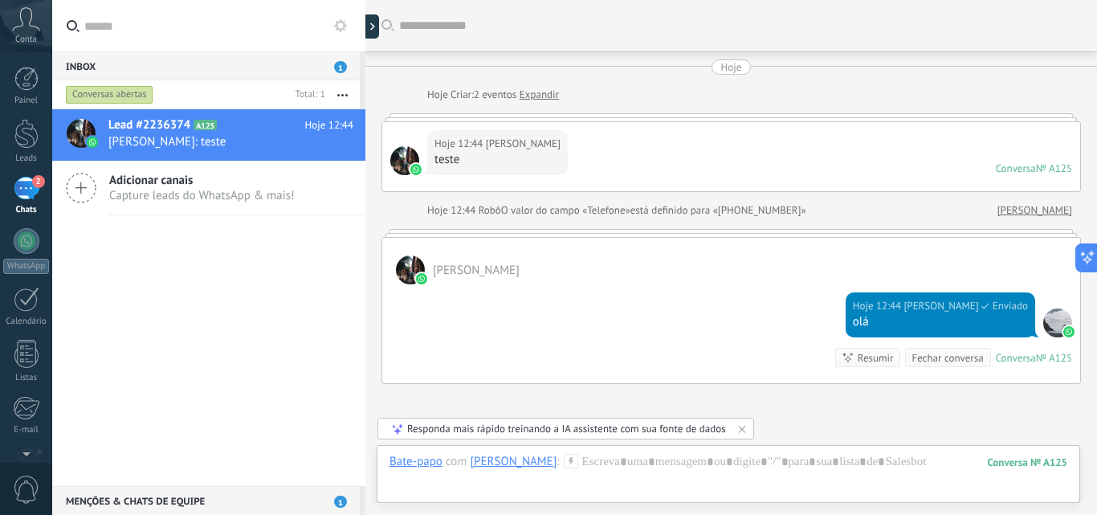
scroll to position [149, 0]
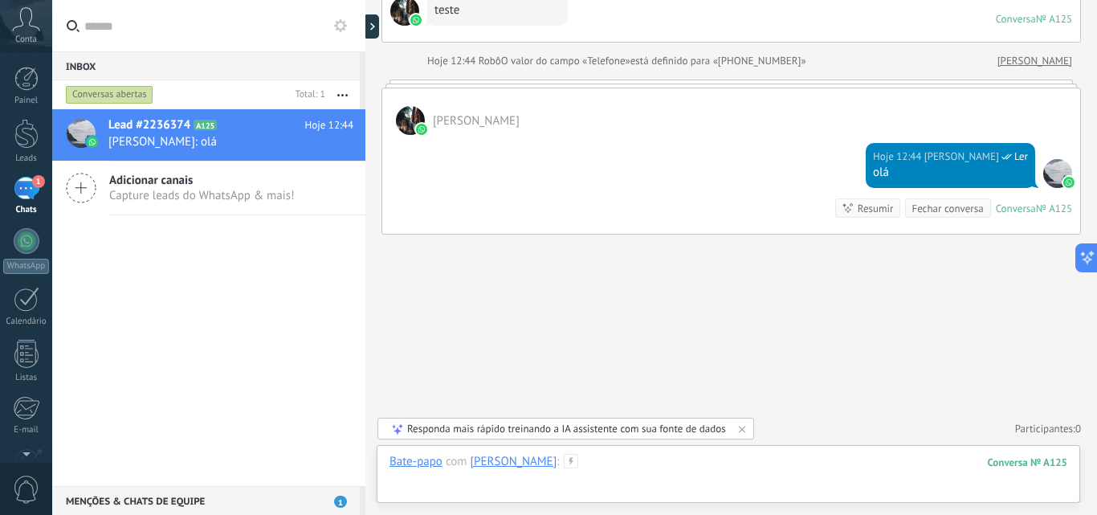
click at [645, 464] on div at bounding box center [728, 478] width 678 height 48
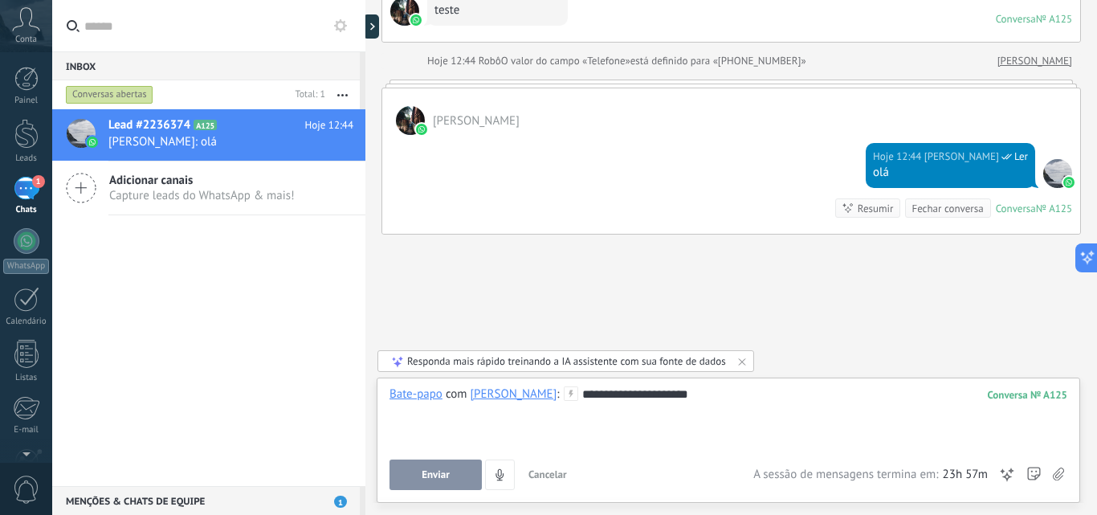
click at [427, 471] on span "Enviar" at bounding box center [435, 474] width 28 height 11
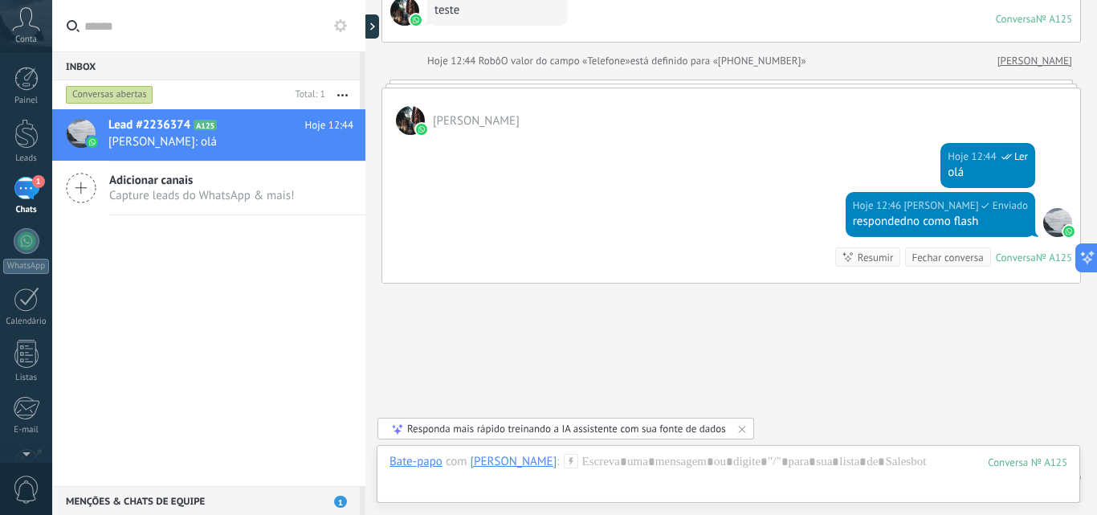
scroll to position [198, 0]
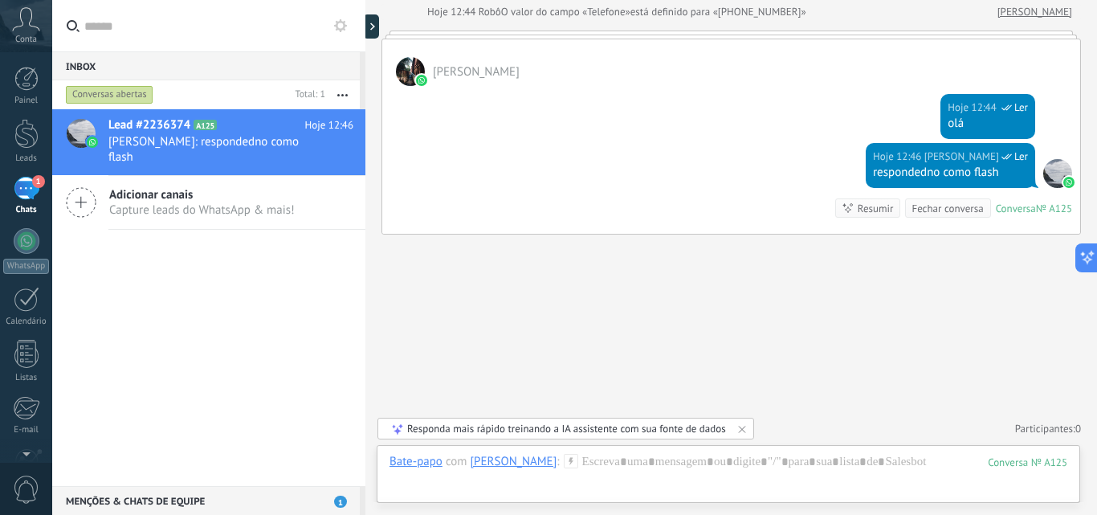
click at [455, 71] on span "[PERSON_NAME]" at bounding box center [476, 71] width 87 height 15
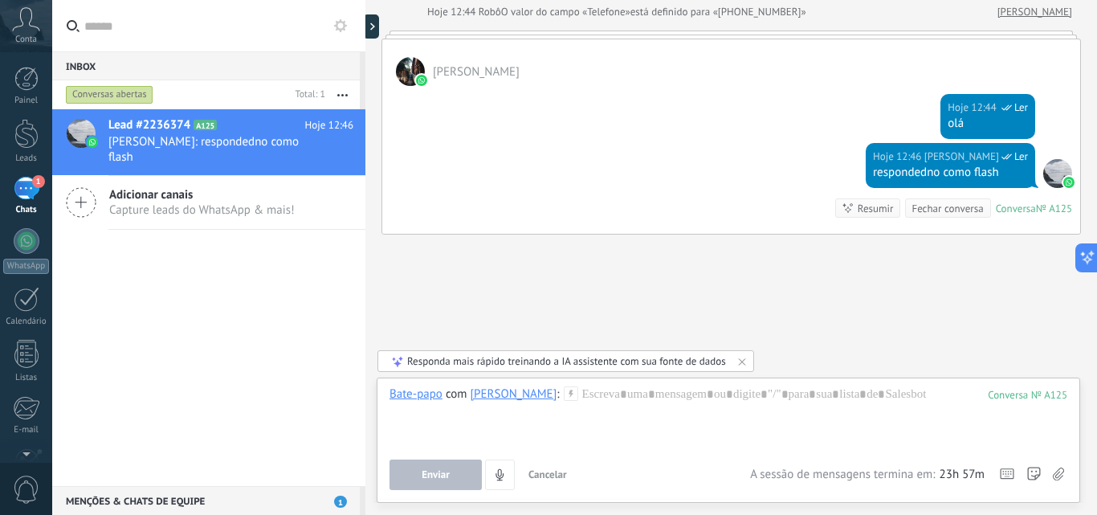
click at [455, 71] on span "[PERSON_NAME]" at bounding box center [476, 71] width 87 height 15
click at [563, 428] on div at bounding box center [728, 416] width 678 height 61
